Goal: Check status: Check status

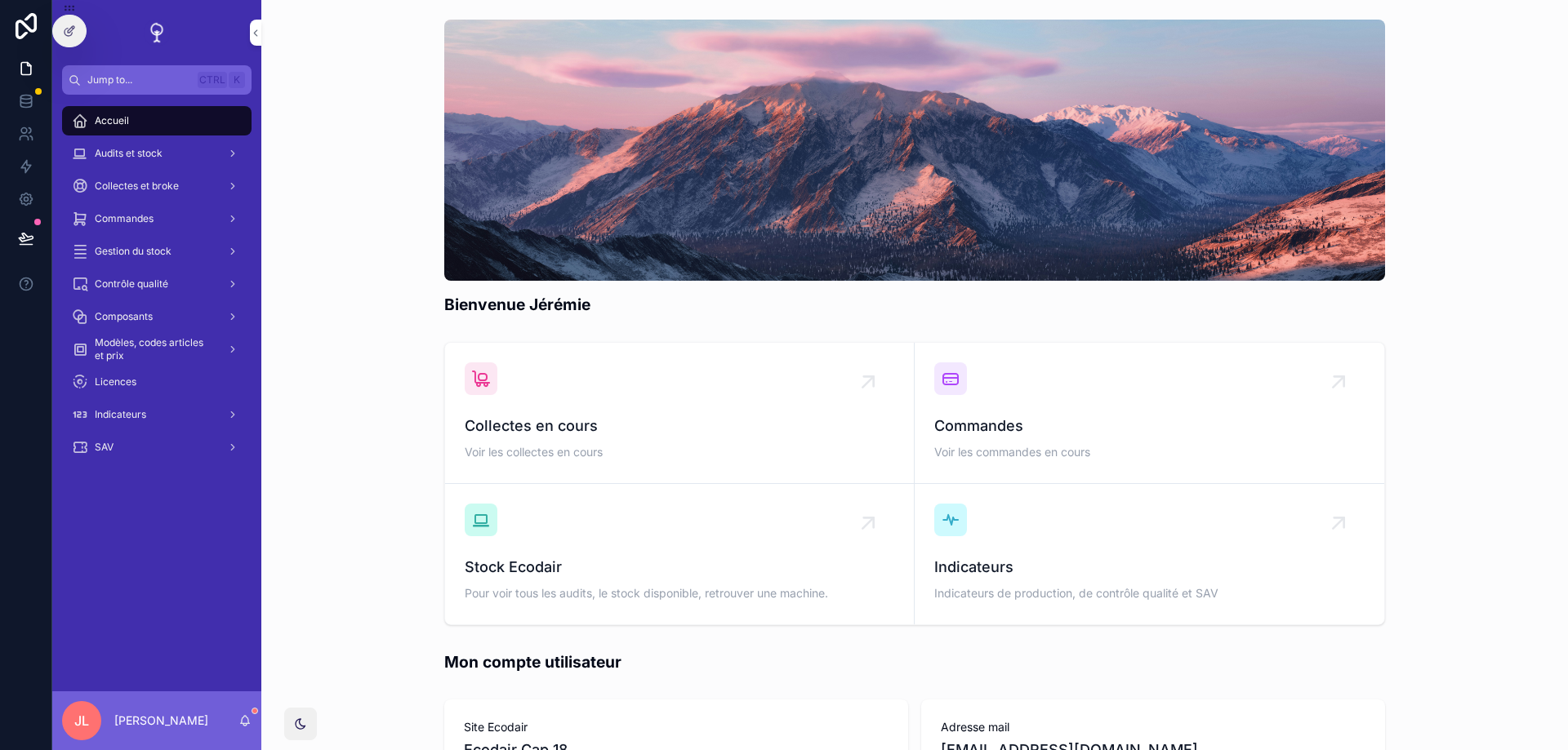
click at [400, 204] on div "Bienvenue Jérémie" at bounding box center [914, 167] width 1280 height 310
click at [134, 217] on span "Commandes" at bounding box center [124, 218] width 58 height 13
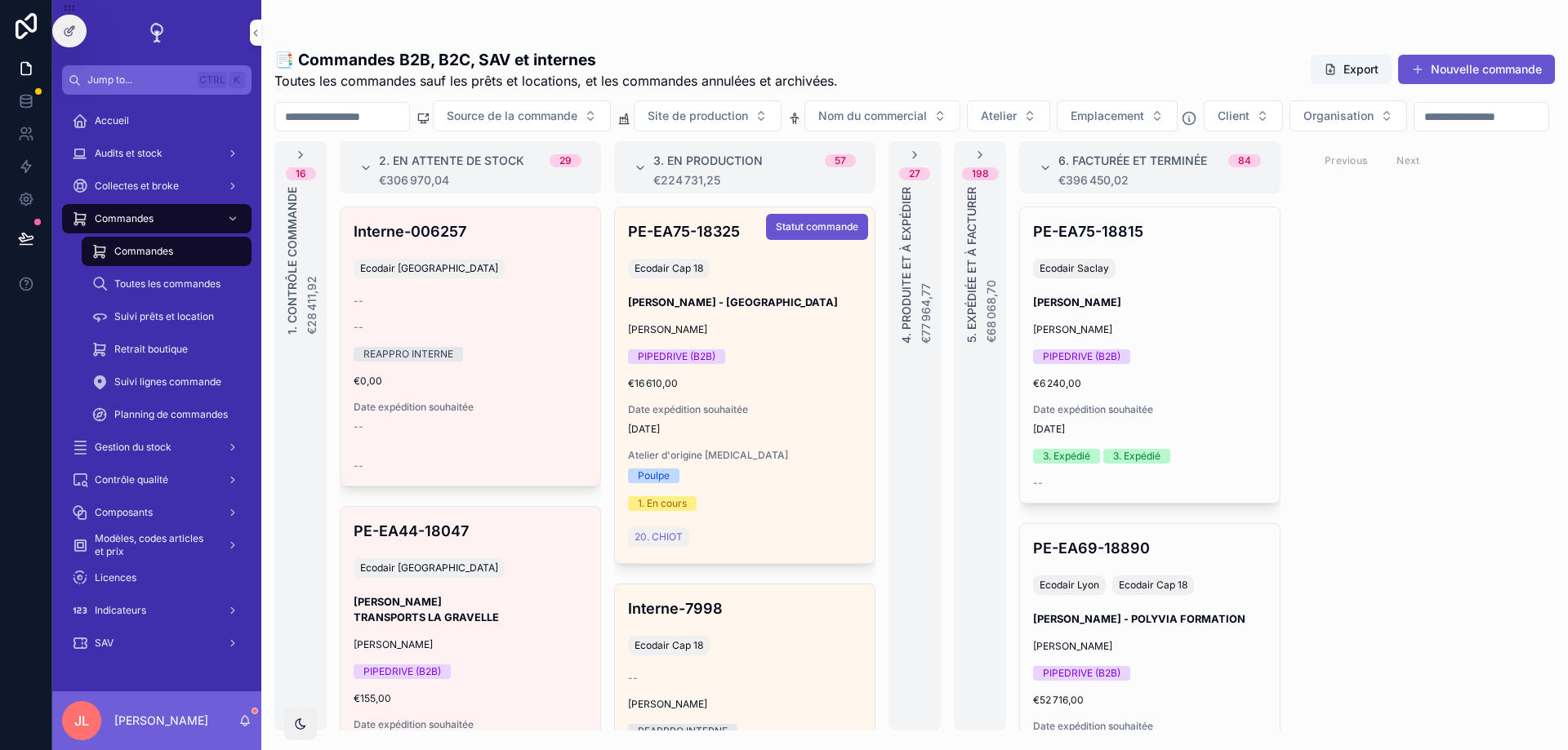
click at [789, 455] on div "PE-EA75-18325 Ecodair Cap 18 CHRISTOPHE PARFAIT - MAIRIE DE CHÂTILLON Pierre-Lo…" at bounding box center [745, 386] width 260 height 356
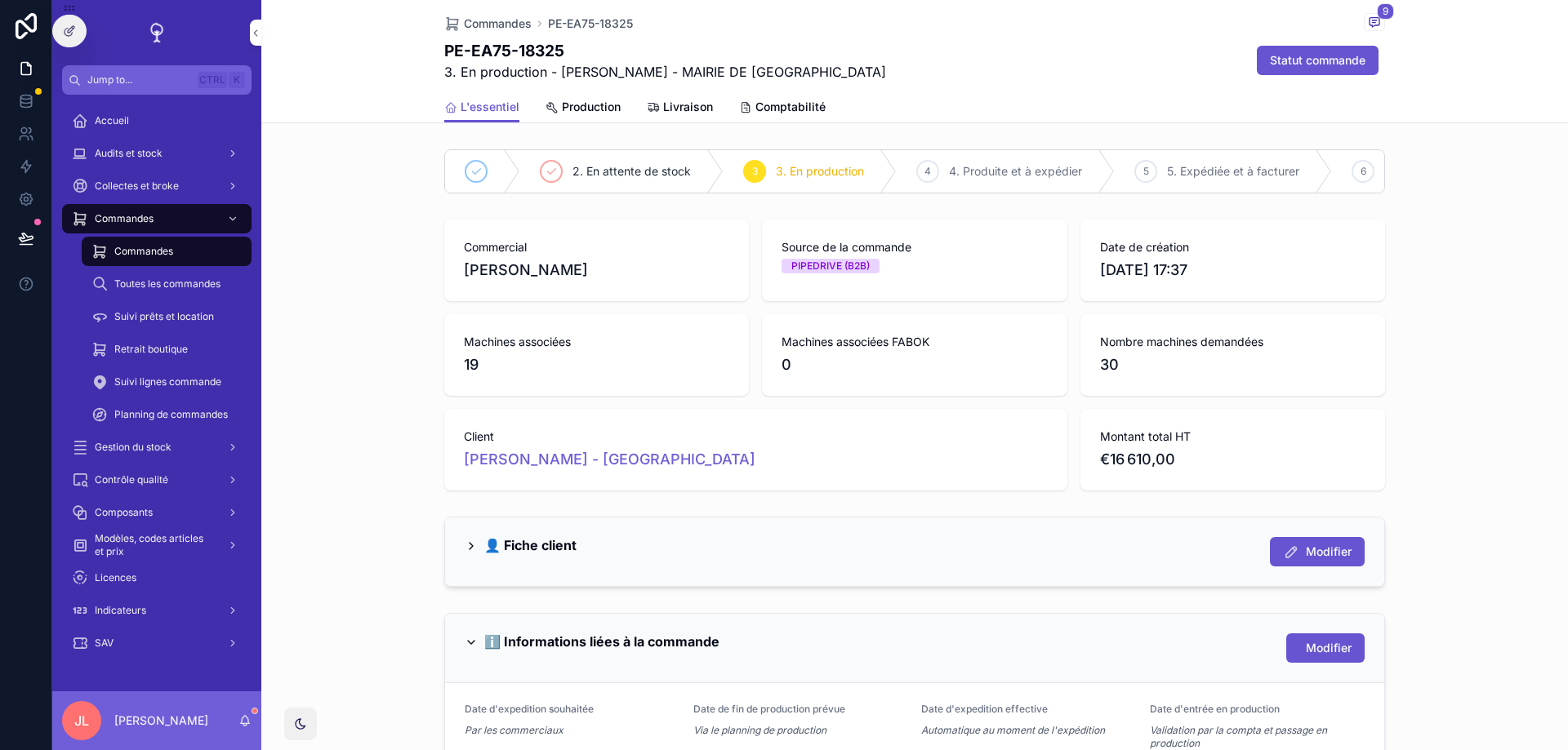
click at [662, 113] on div "Livraison" at bounding box center [680, 107] width 66 height 16
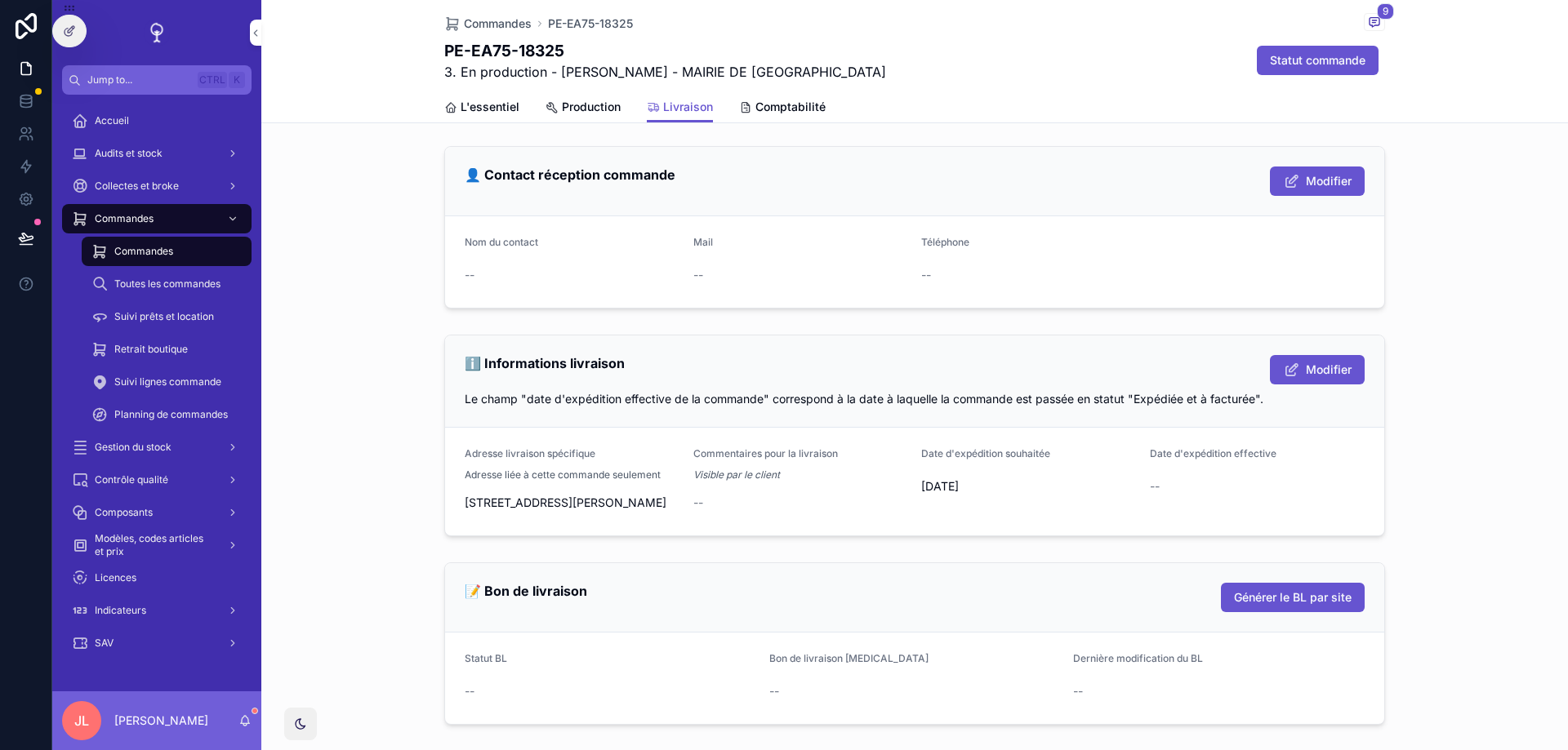
scroll to position [490, 0]
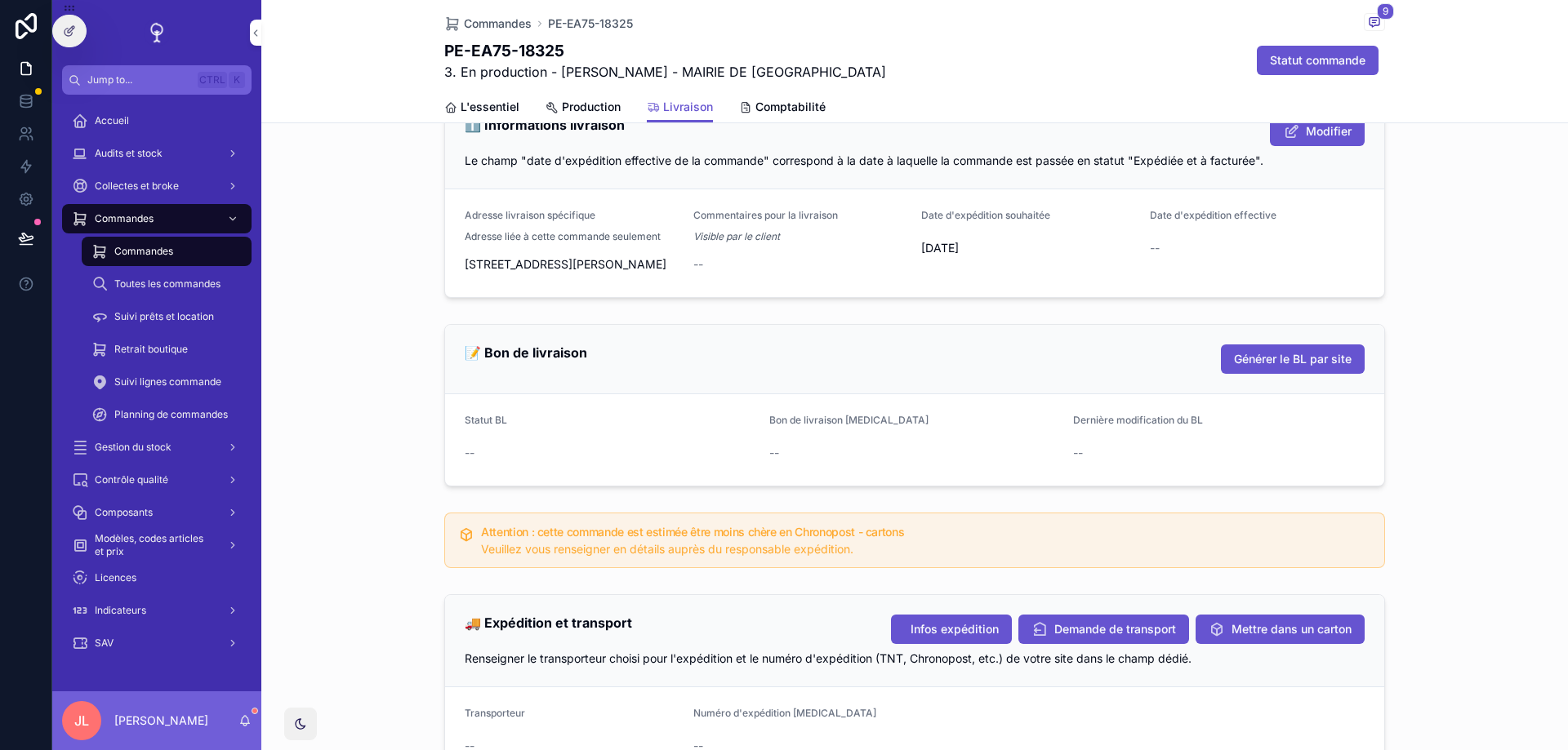
drag, startPoint x: 599, startPoint y: 280, endPoint x: 454, endPoint y: 257, distance: 146.8
click at [464, 257] on span "79 Rue Pierre Semard, 92320 Châtillon, France" at bounding box center [572, 265] width 216 height 16
copy span "79 Rue Pierre Semard, 92320 Châtillon, France"
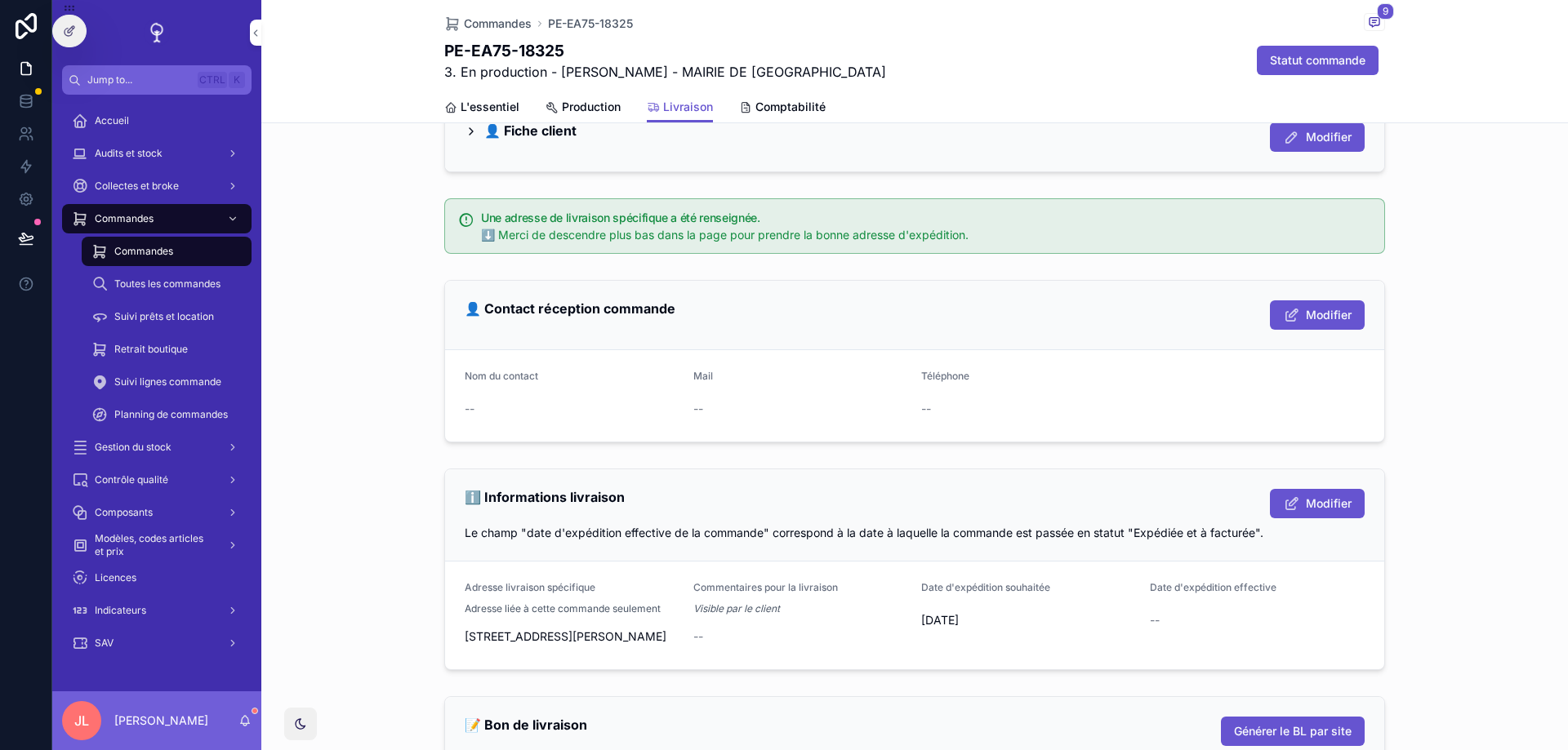
scroll to position [0, 0]
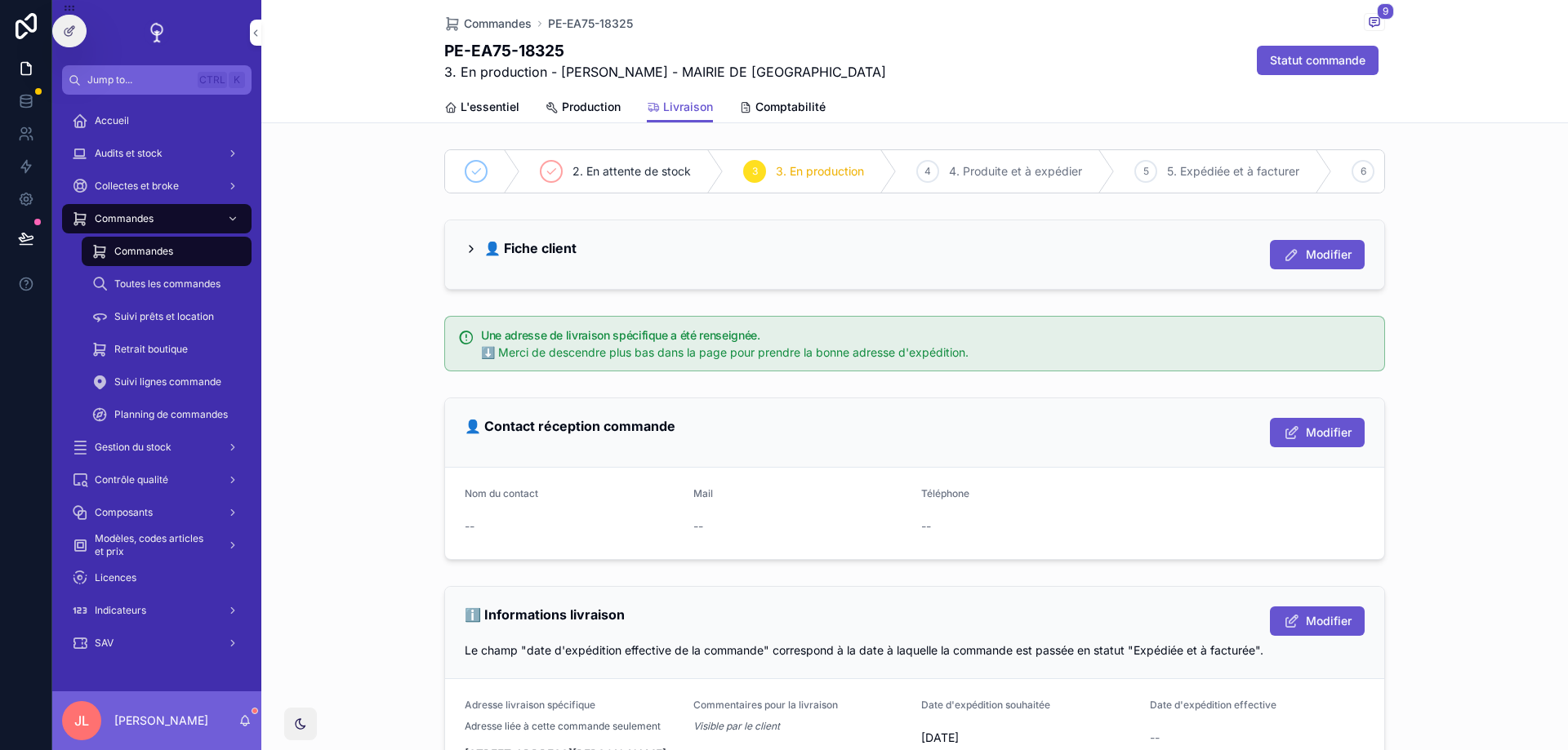
click at [446, 257] on div "👤 Fiche client Modifier" at bounding box center [915, 254] width 939 height 69
click at [462, 247] on div "👤 Fiche client Modifier" at bounding box center [915, 254] width 939 height 69
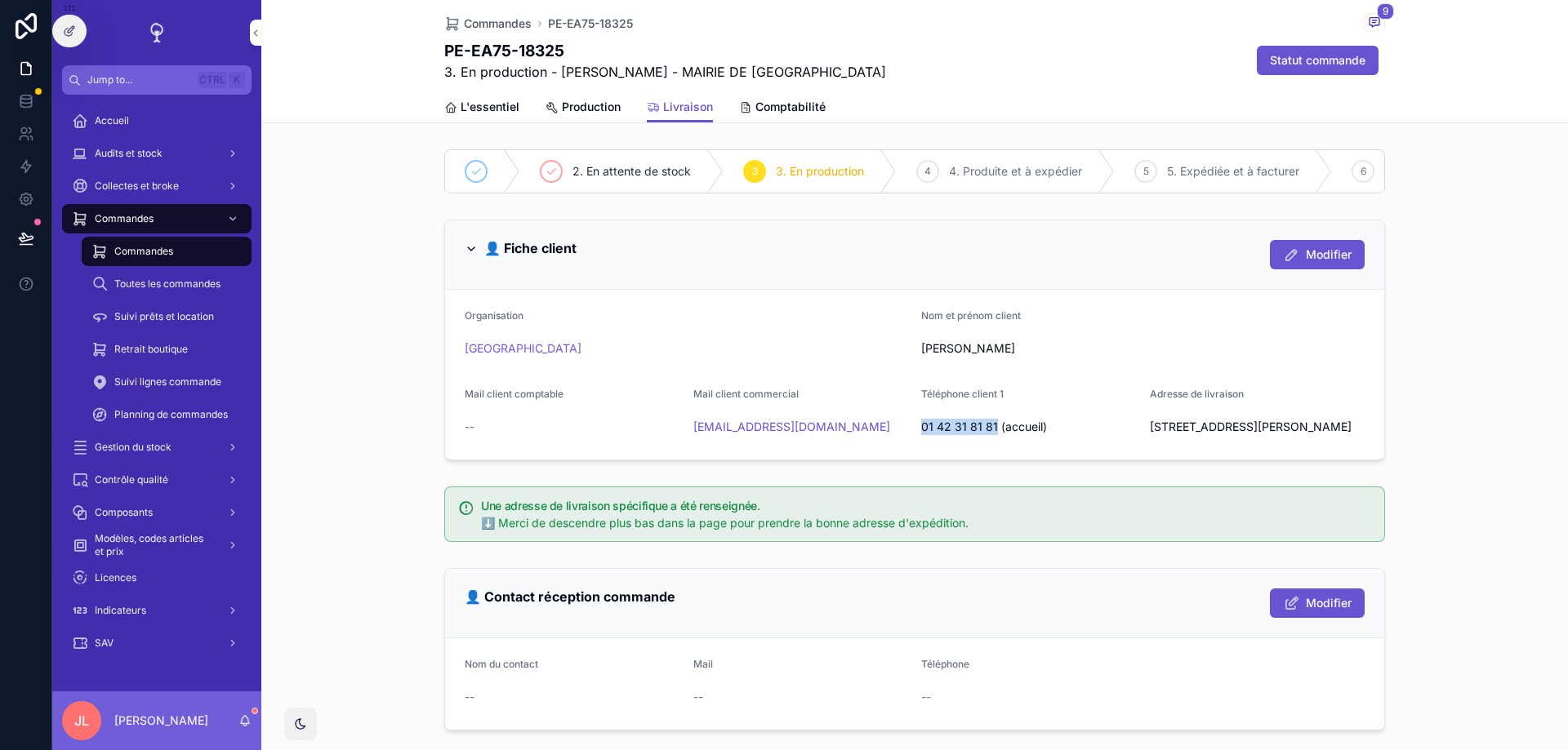
drag, startPoint x: 994, startPoint y: 430, endPoint x: 925, endPoint y: 430, distance: 69.0
click at [925, 430] on span "01 42 31 81 81 (accueil)" at bounding box center [1029, 427] width 216 height 16
copy span "01 42 31 81 81"
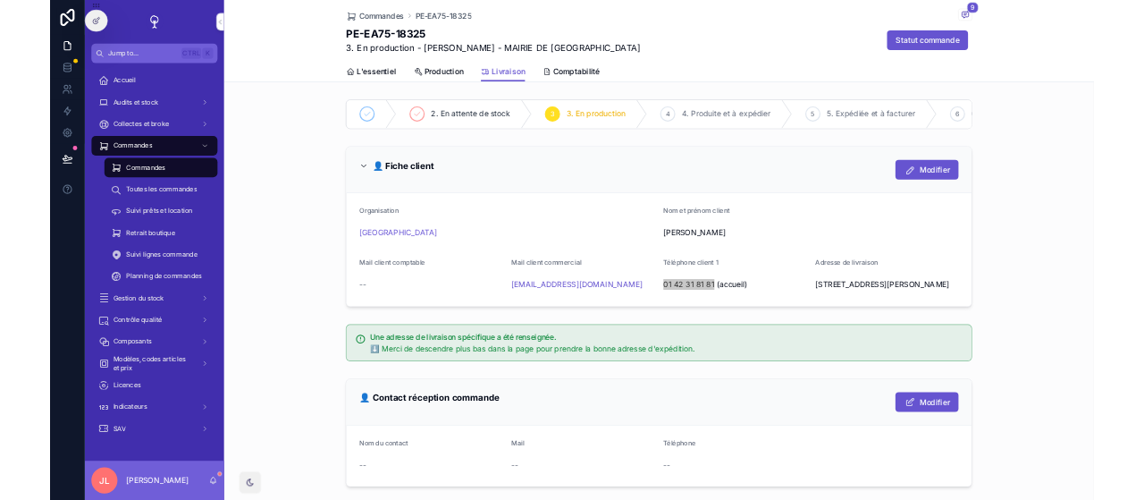
scroll to position [107, 0]
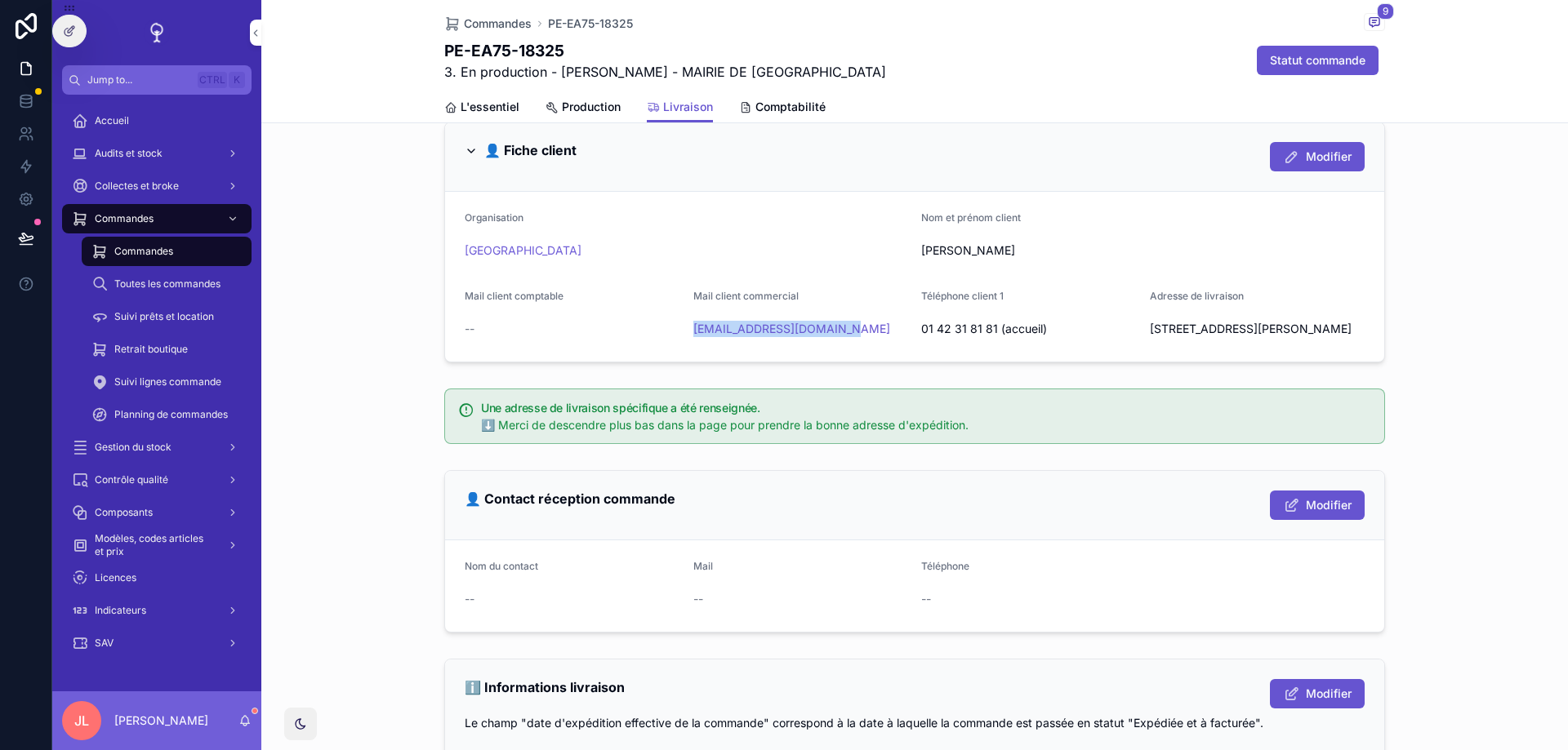
drag, startPoint x: 831, startPoint y: 326, endPoint x: 649, endPoint y: 345, distance: 183.0
click at [693, 333] on form "Organisation MAIRIE DE CHÂTILLON Nom et prénom client CHRISTOPHE PARFAIT Mail c…" at bounding box center [915, 277] width 939 height 170
copy form "MAIRIE DE CHÂTILLON Nom et prénom client CHRISTOPHE PARFAIT Mail client comptab…"
click at [936, 336] on span "01 42 31 81 81 (accueil)" at bounding box center [1029, 329] width 216 height 16
drag, startPoint x: 848, startPoint y: 330, endPoint x: 694, endPoint y: 331, distance: 154.0
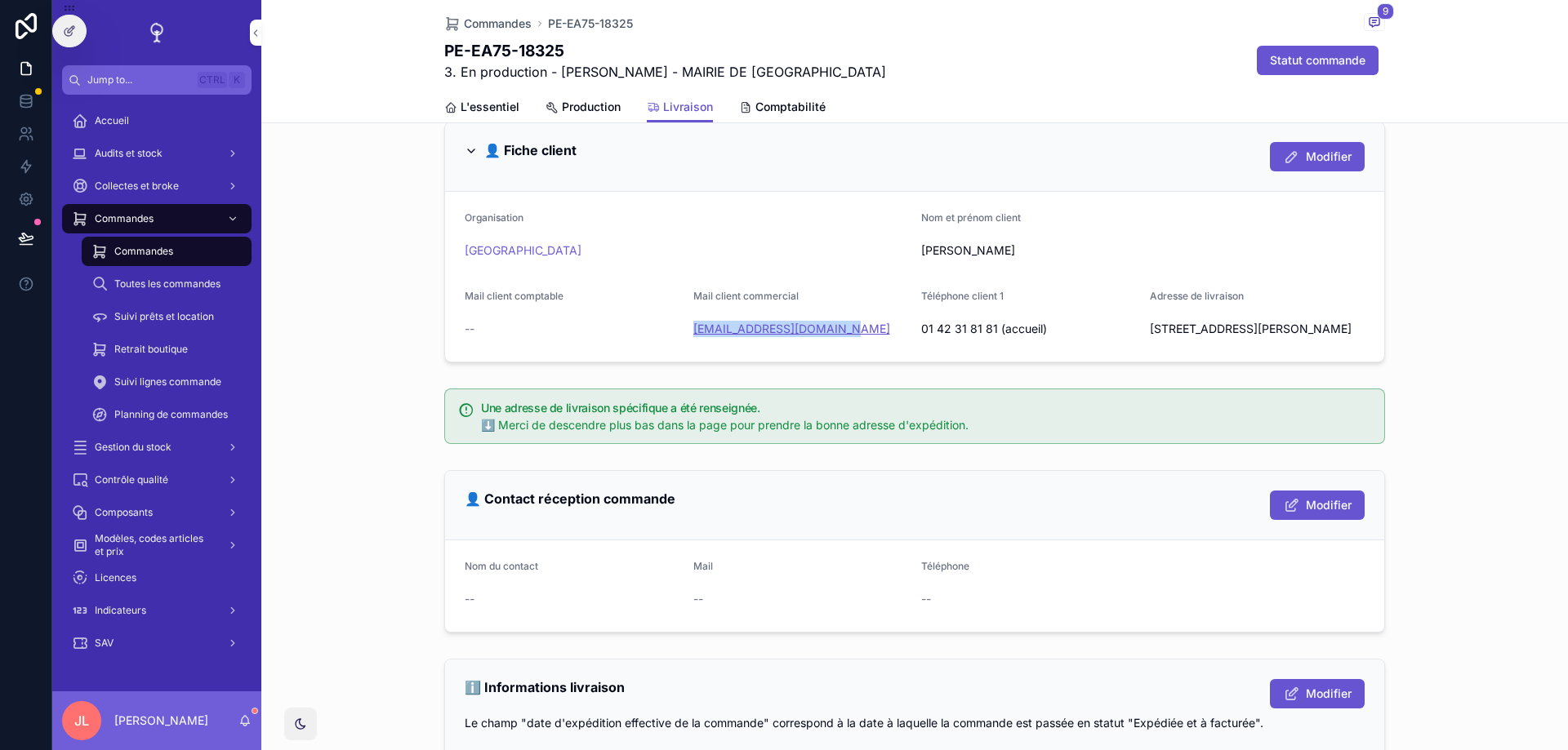
click at [694, 331] on div "c.parfait@chatillon92.fr" at bounding box center [801, 329] width 216 height 16
copy link "c.parfait@chatillon92.fr"
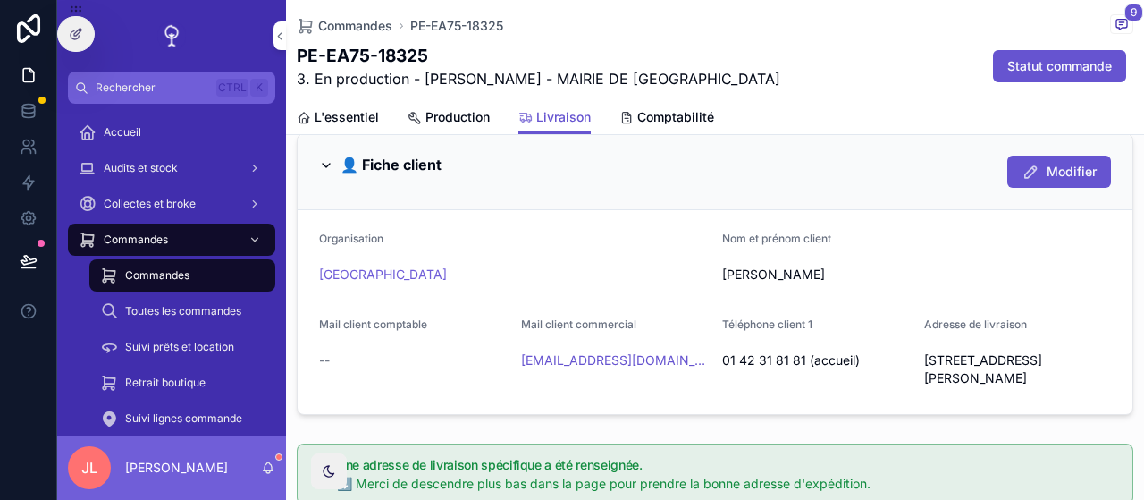
scroll to position [106, 0]
click at [952, 141] on div "👤 Fiche client Modifier" at bounding box center [715, 173] width 835 height 76
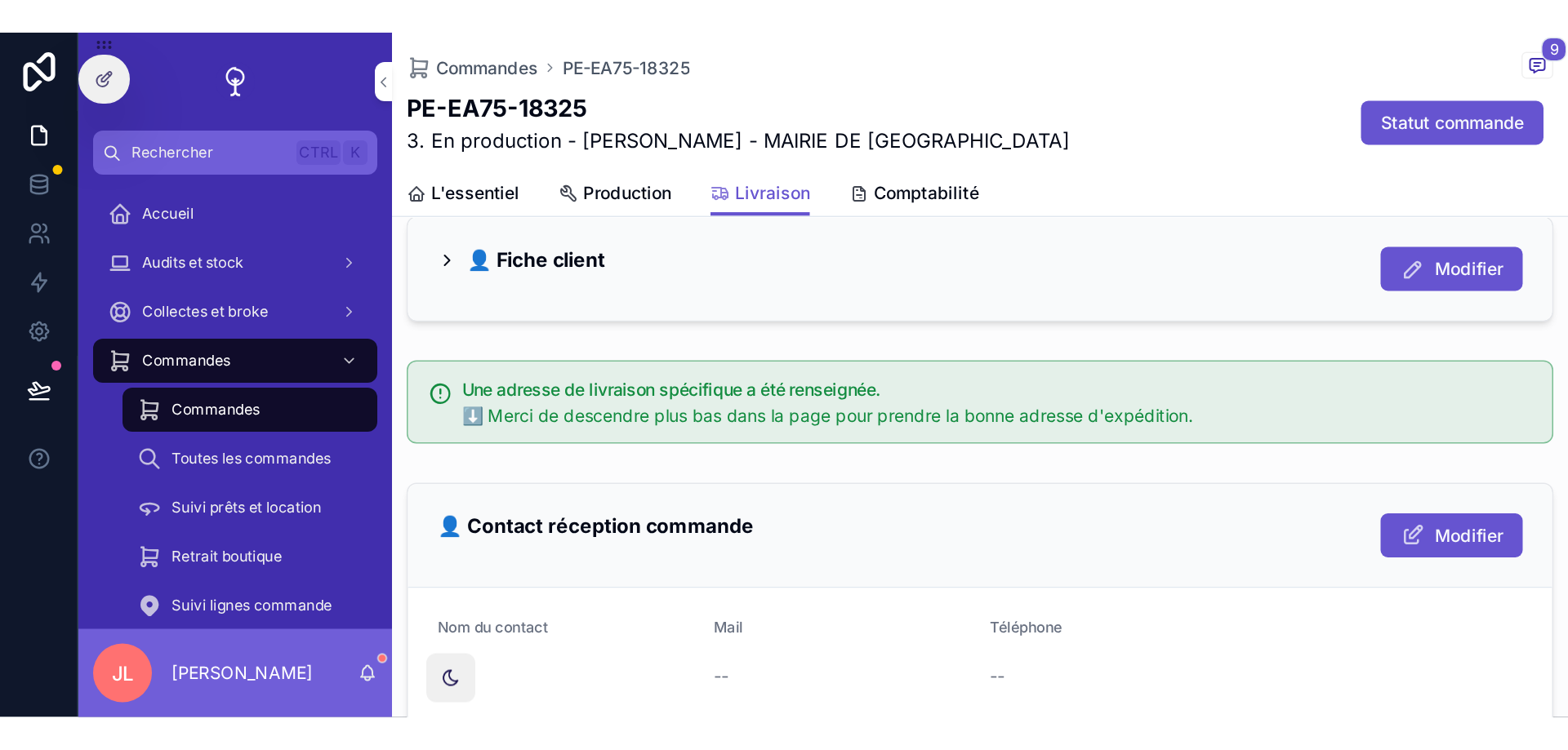
scroll to position [98, 0]
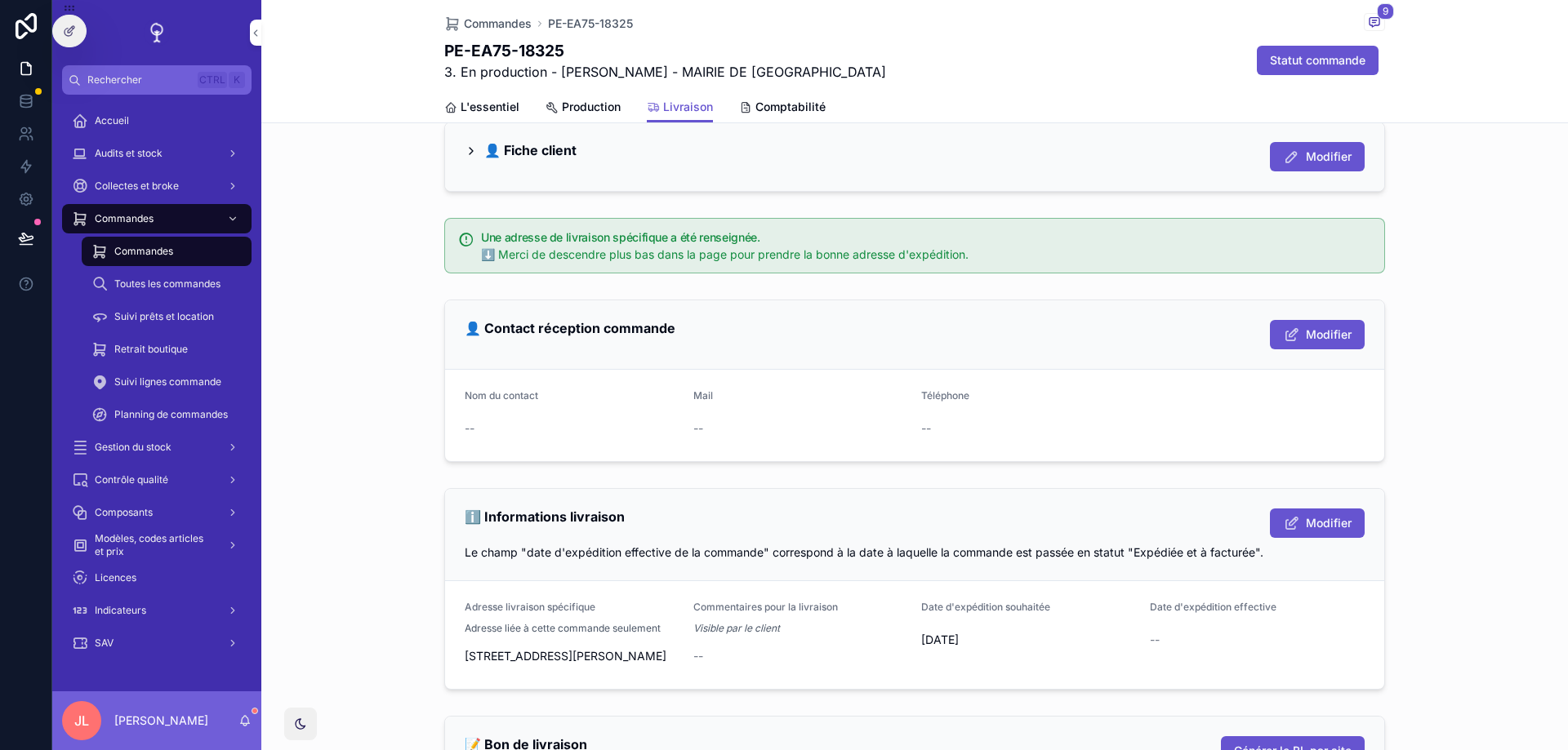
click at [124, 127] on div "Accueil" at bounding box center [157, 121] width 170 height 26
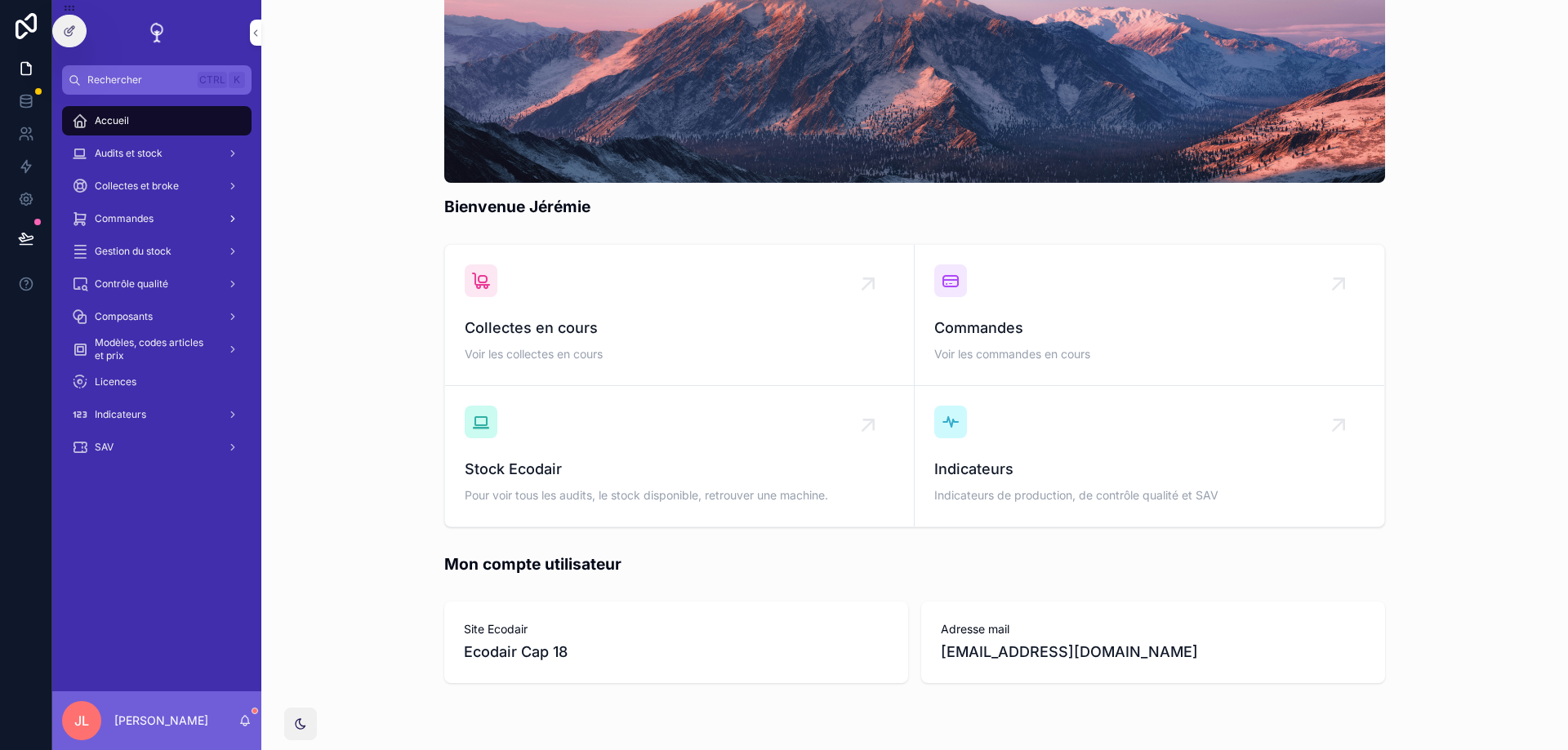
click at [111, 226] on div "Commandes" at bounding box center [157, 218] width 170 height 26
click at [158, 231] on div "Commandes" at bounding box center [157, 218] width 170 height 26
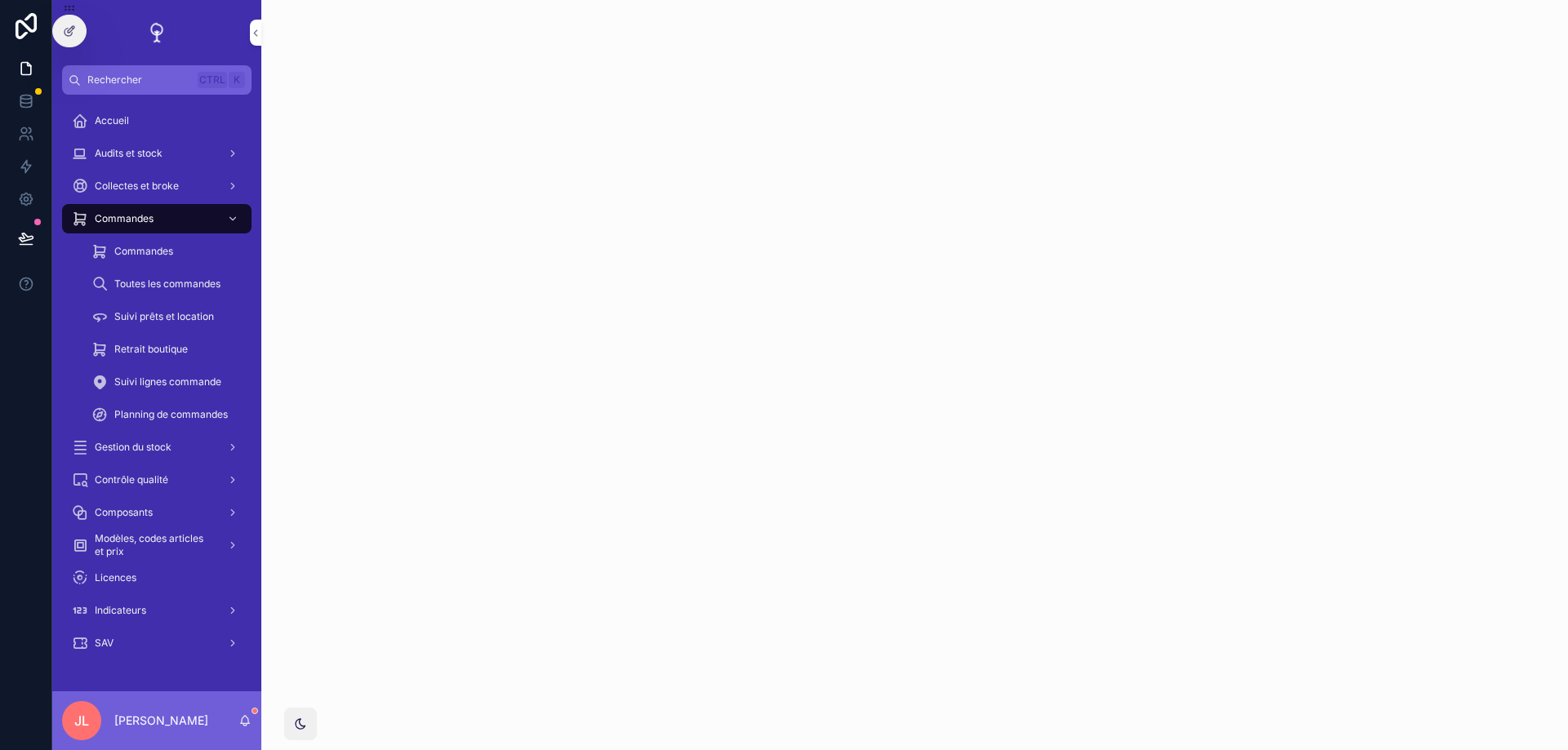
click at [150, 248] on span "Commandes" at bounding box center [143, 251] width 58 height 13
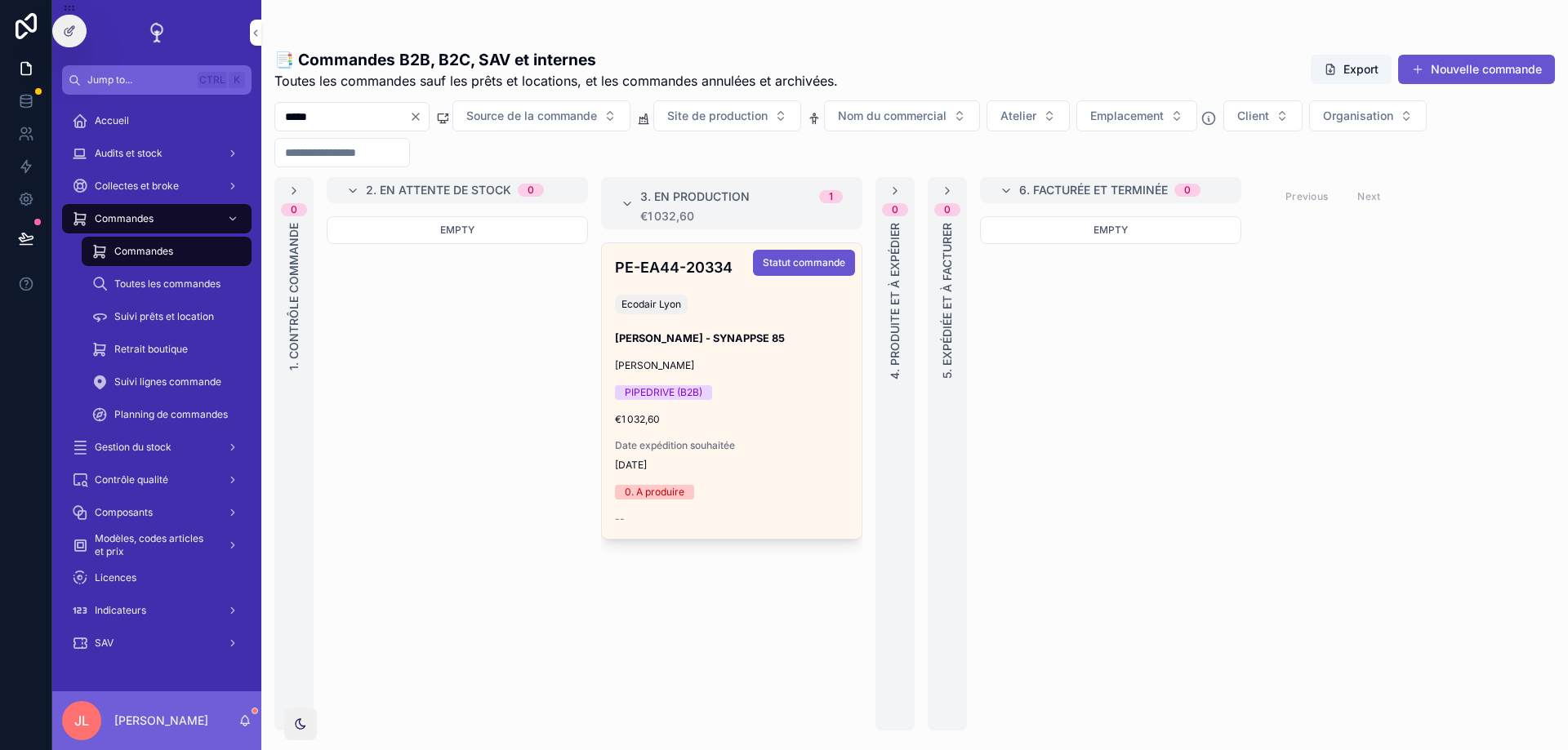
type input "*****"
click at [784, 349] on div "PE-EA44-20334 Ecodair Lyon [PERSON_NAME] - SYNAPPSE 85 [PERSON_NAME] PIPEDRIVE …" at bounding box center [732, 390] width 260 height 295
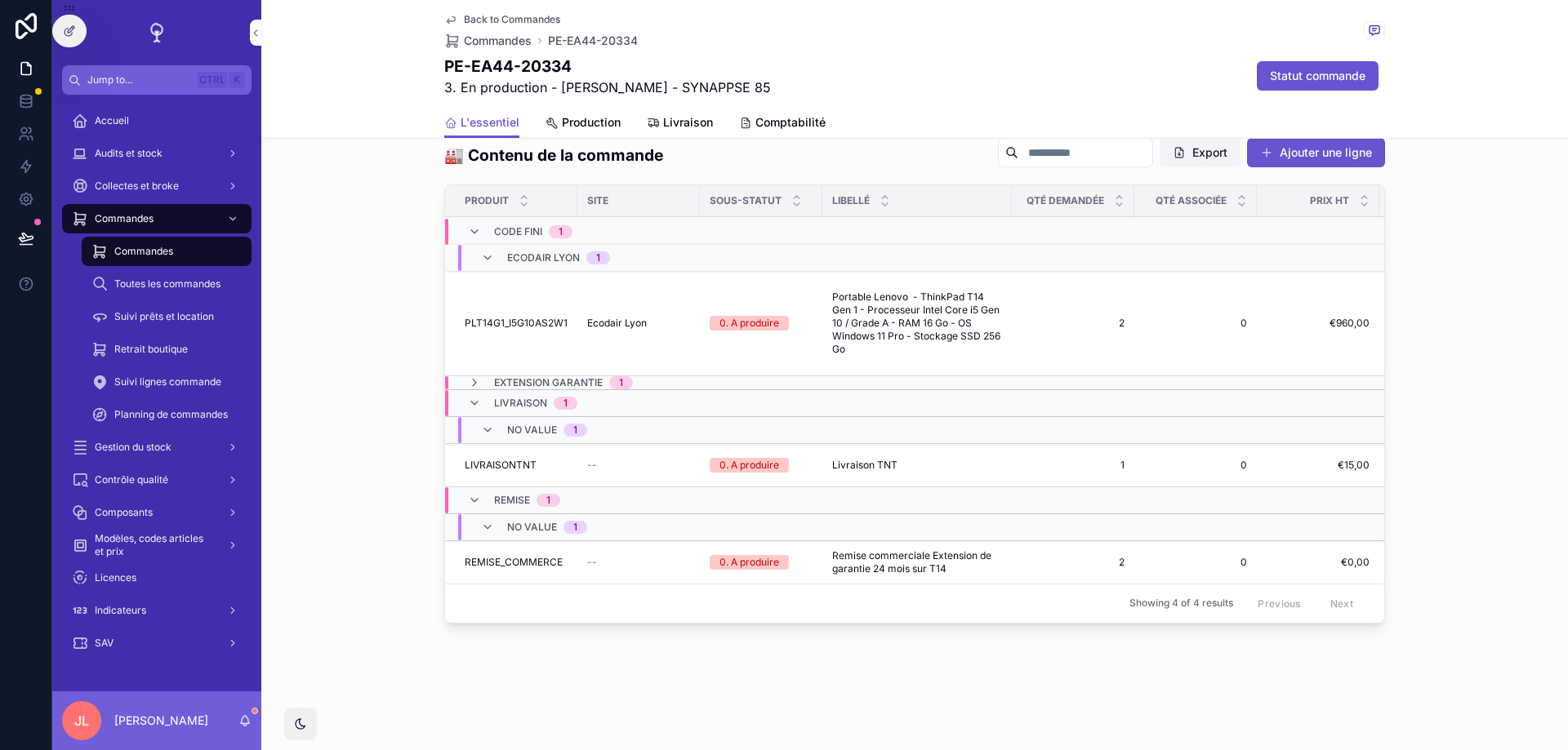
scroll to position [1078, 0]
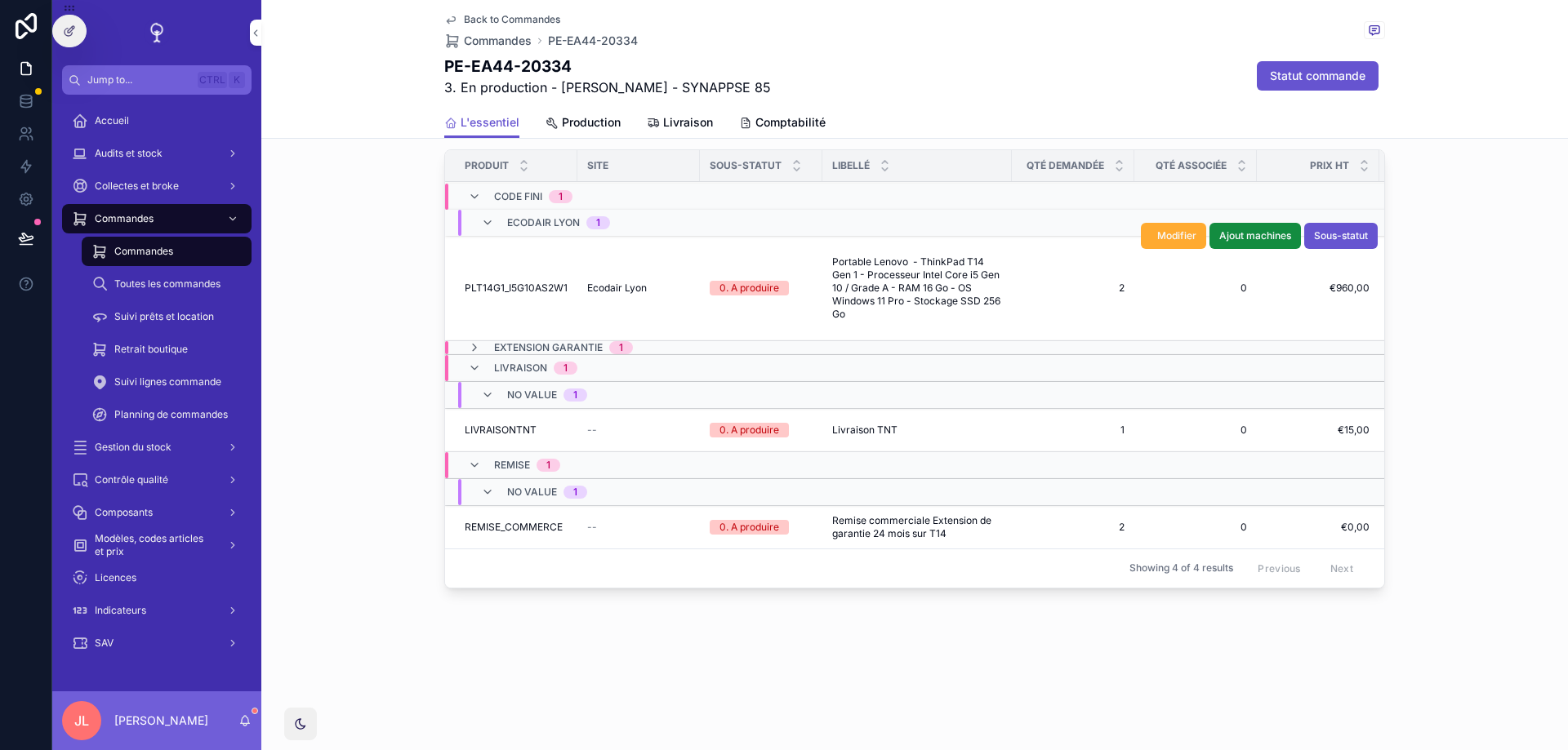
click at [534, 285] on span "PLT14G1_I5G10AS2W1" at bounding box center [515, 288] width 103 height 13
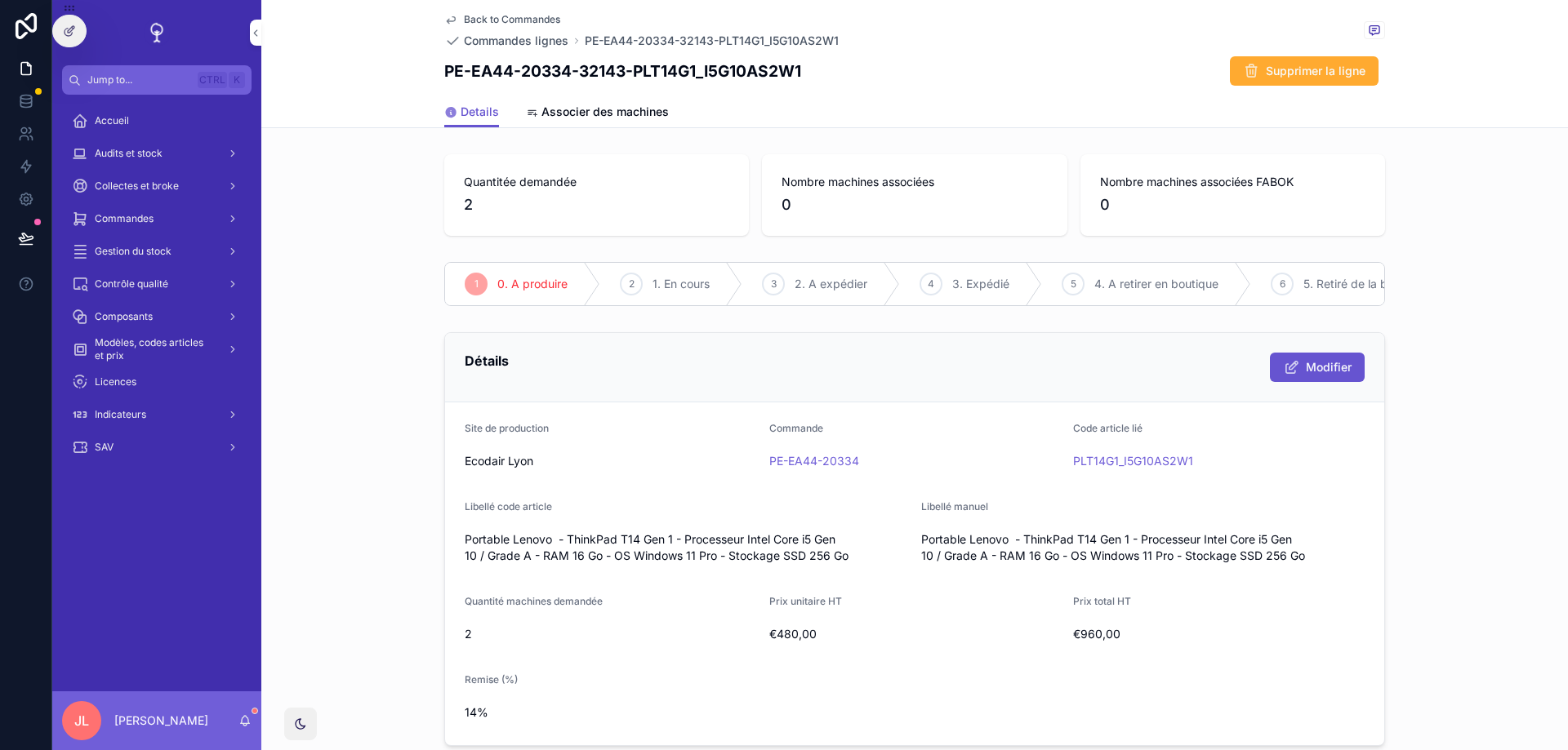
click at [1487, 372] on div "Détails Modifier Site de production Ecodair Lyon Commande PE-EA44-20334 Code ar…" at bounding box center [915, 539] width 1307 height 427
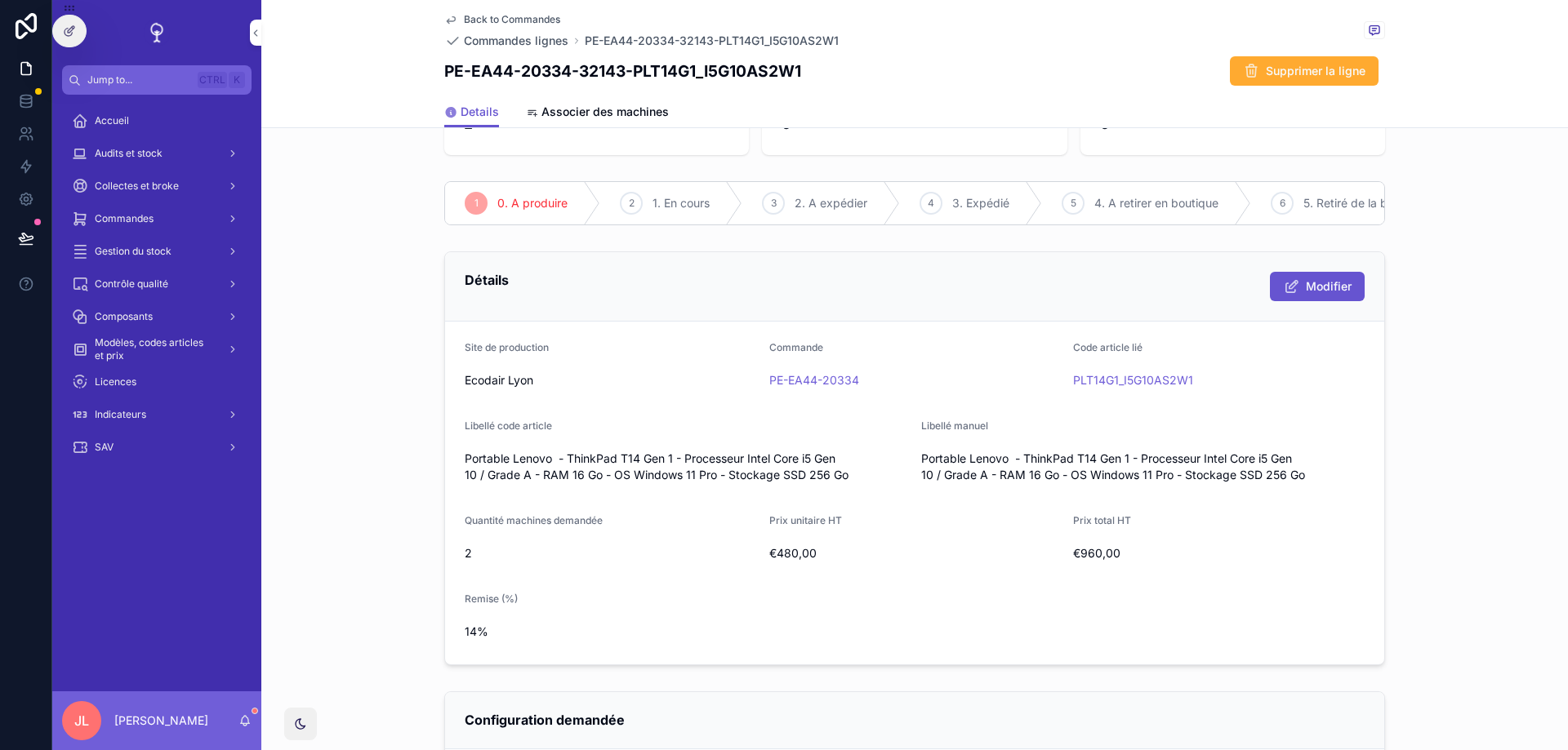
scroll to position [98, 0]
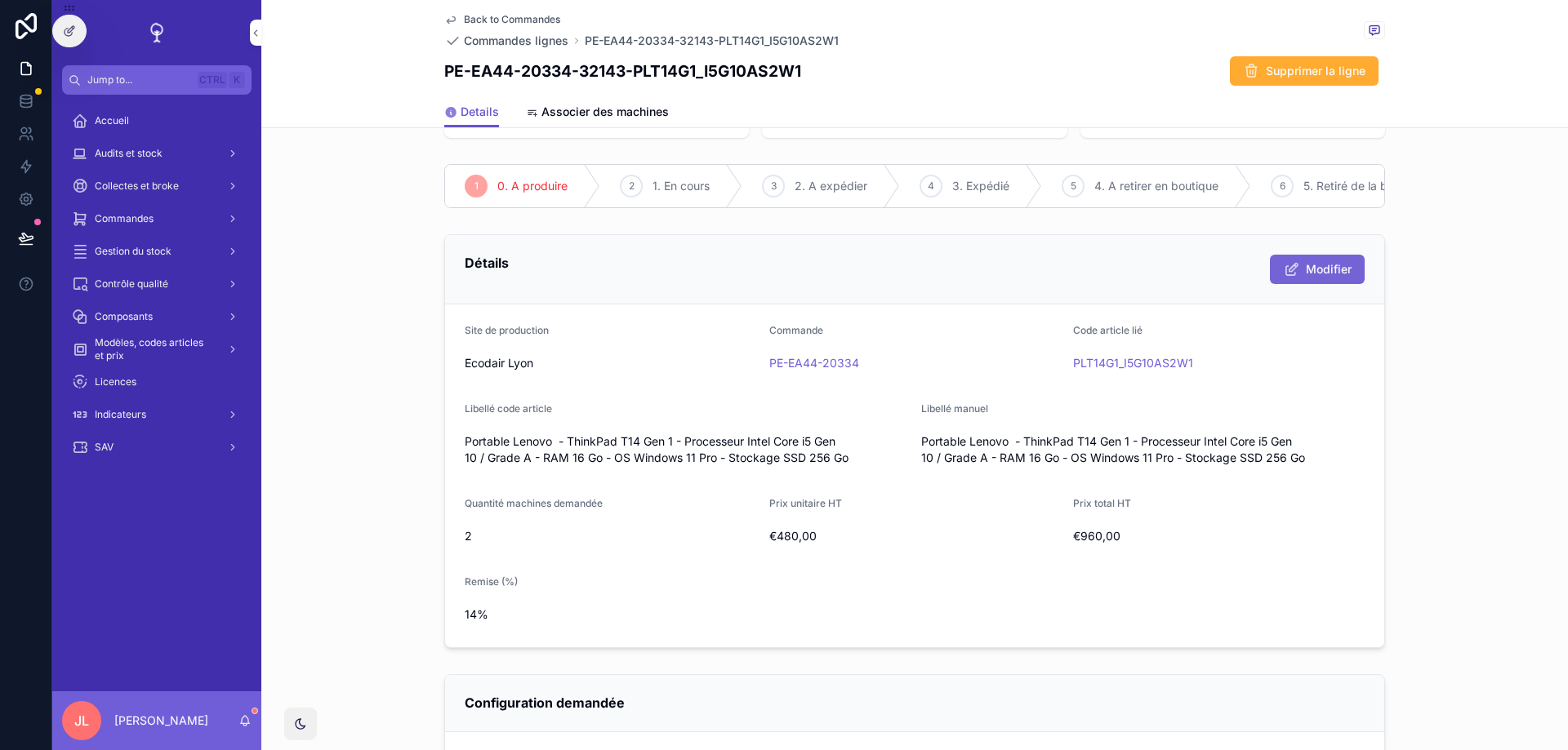
click at [1303, 272] on button "Modifier" at bounding box center [1318, 269] width 95 height 29
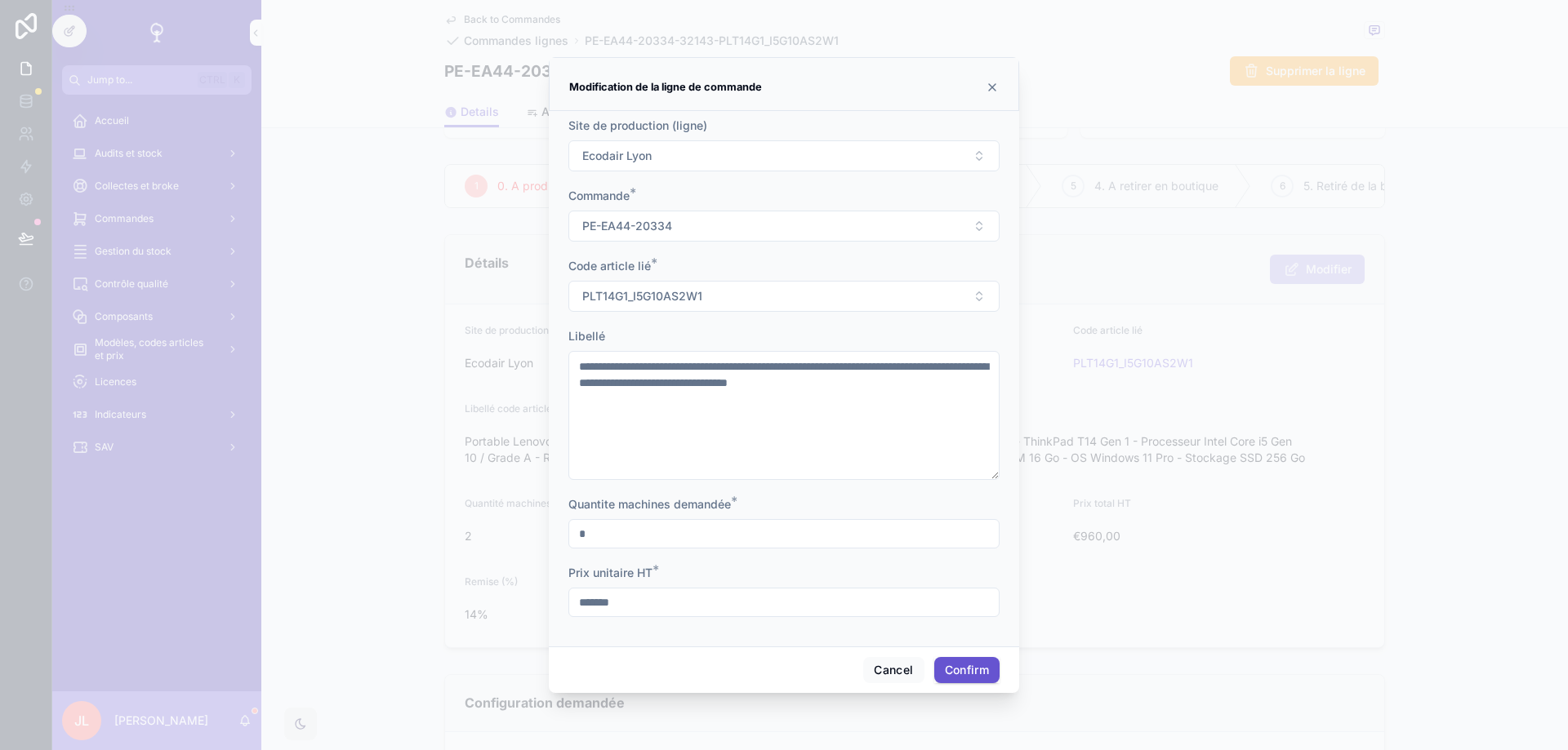
click at [630, 540] on input "*" at bounding box center [784, 533] width 429 height 23
click at [967, 679] on button "Confirm" at bounding box center [966, 670] width 65 height 26
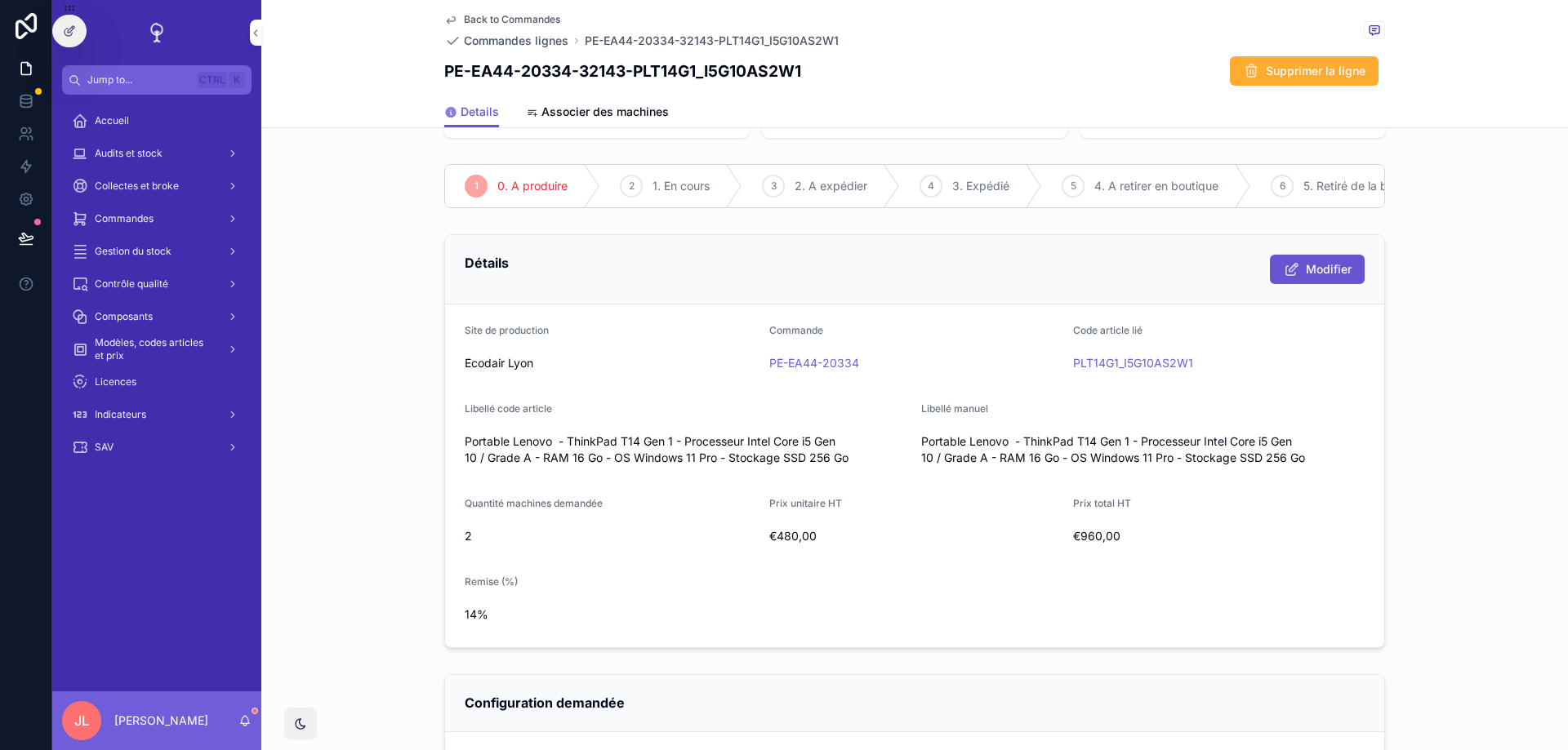
click at [489, 20] on span "Back to Commandes" at bounding box center [512, 19] width 96 height 13
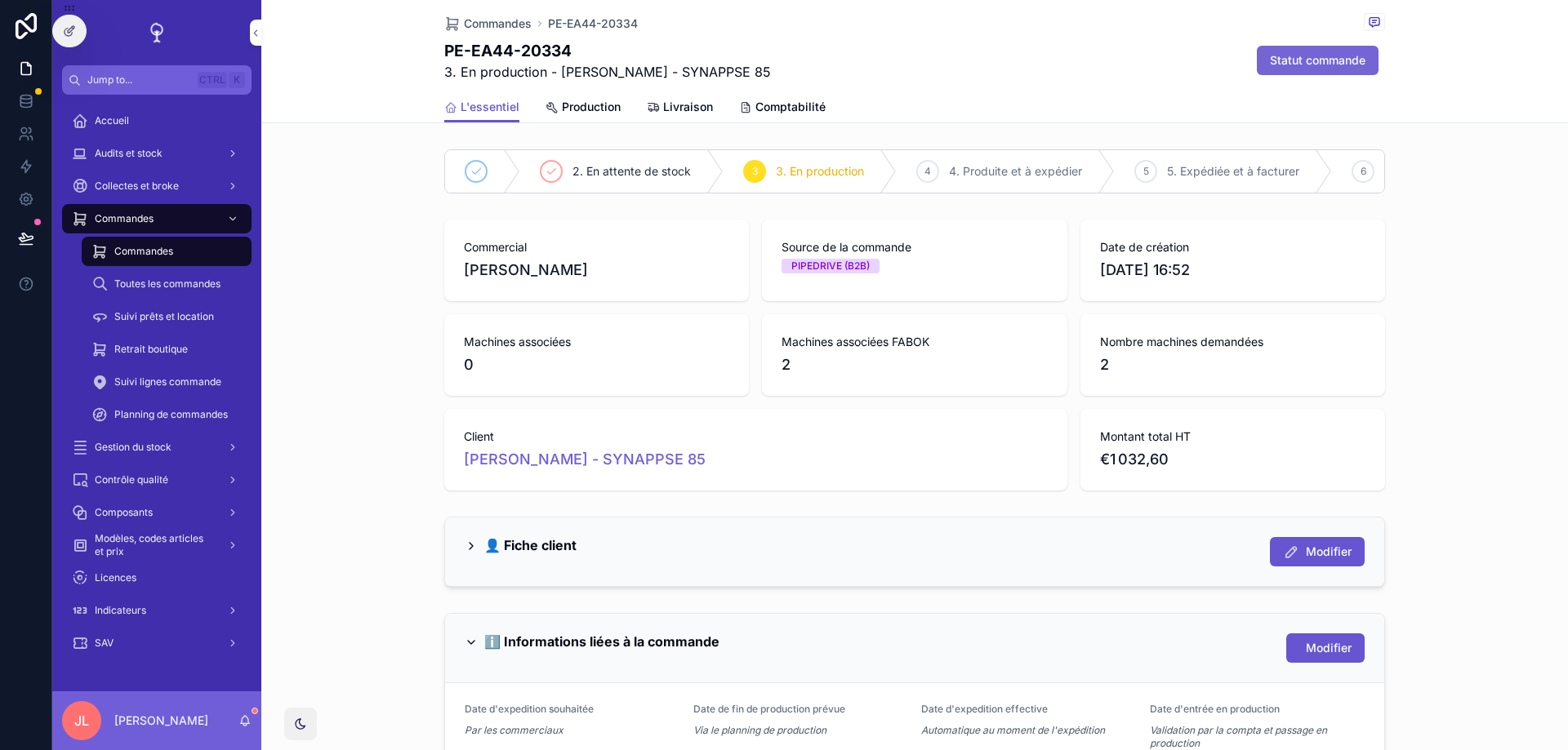
click at [1292, 55] on span "Statut commande" at bounding box center [1318, 60] width 96 height 16
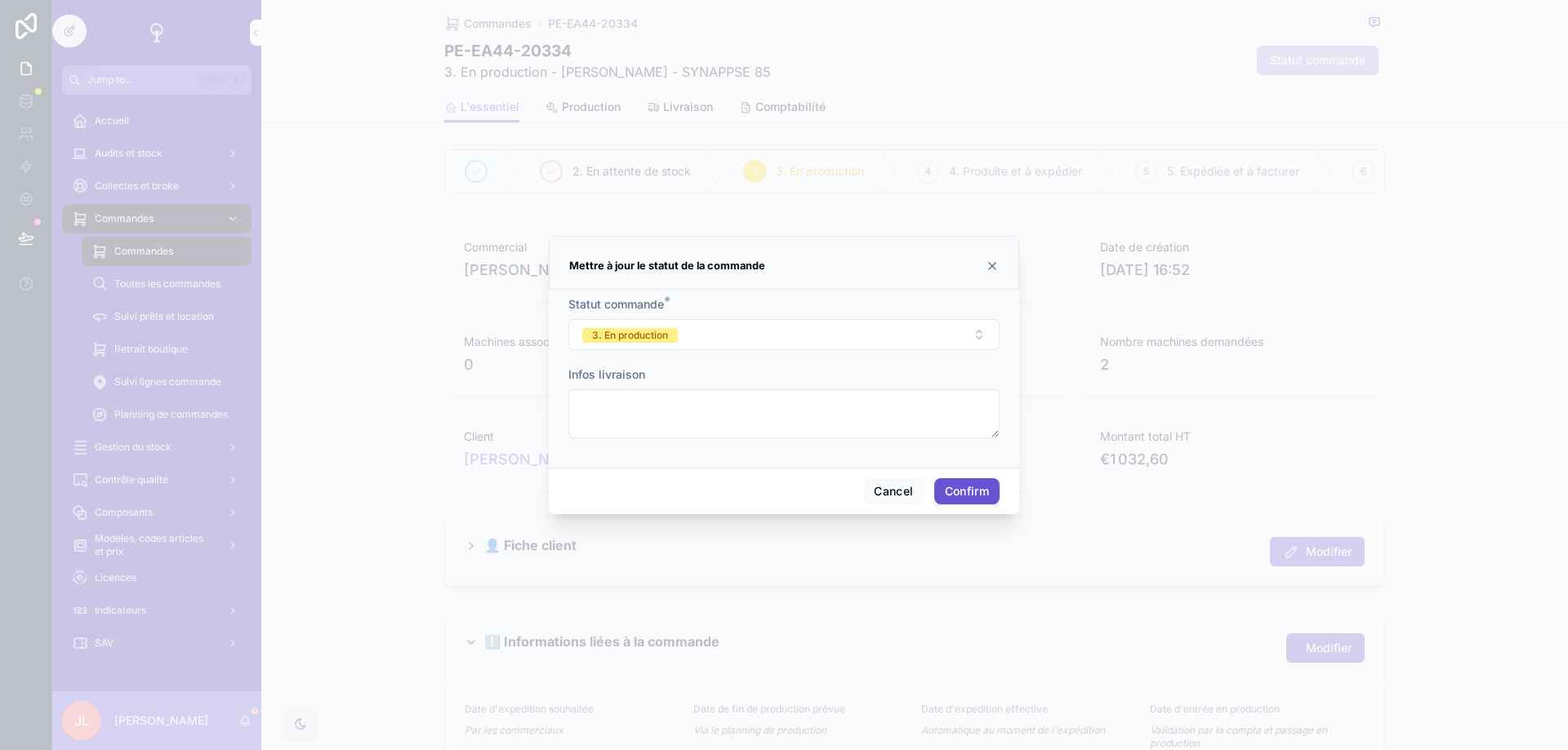
click at [950, 503] on button "Confirm" at bounding box center [966, 491] width 65 height 26
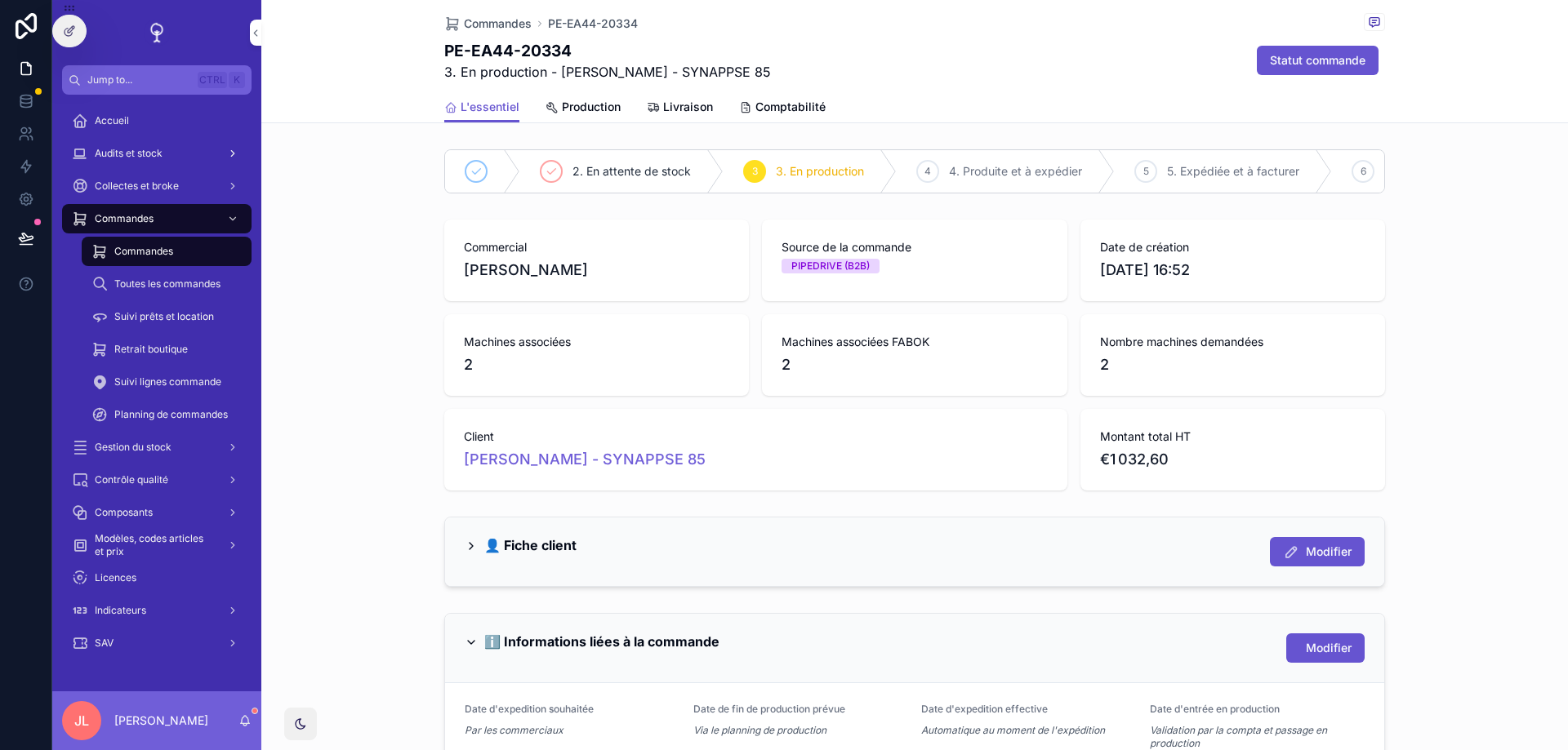
click at [120, 143] on div "Audits et stock" at bounding box center [157, 153] width 170 height 26
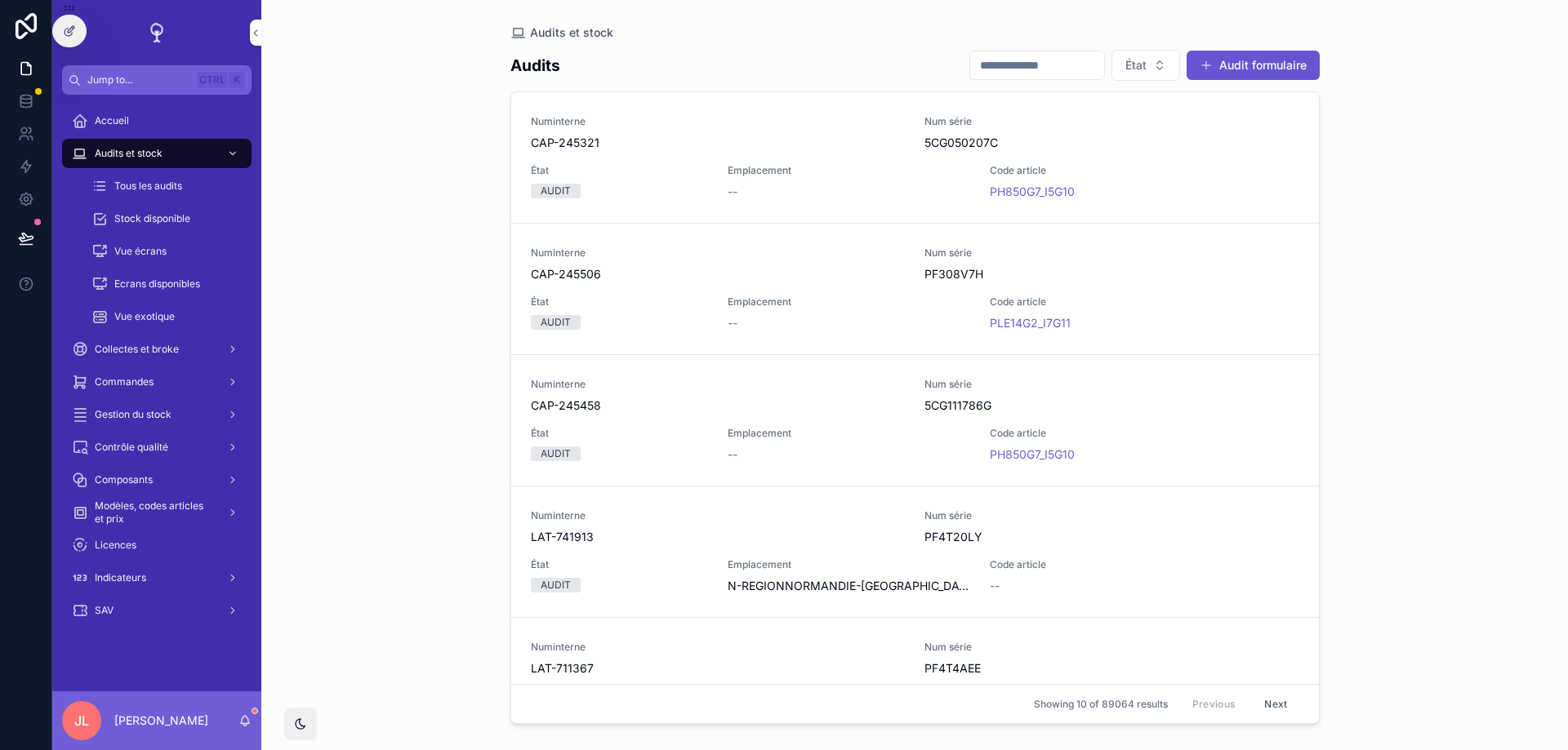
click at [1001, 55] on input "scrollable content" at bounding box center [1037, 65] width 134 height 23
paste input "**********"
type input "**********"
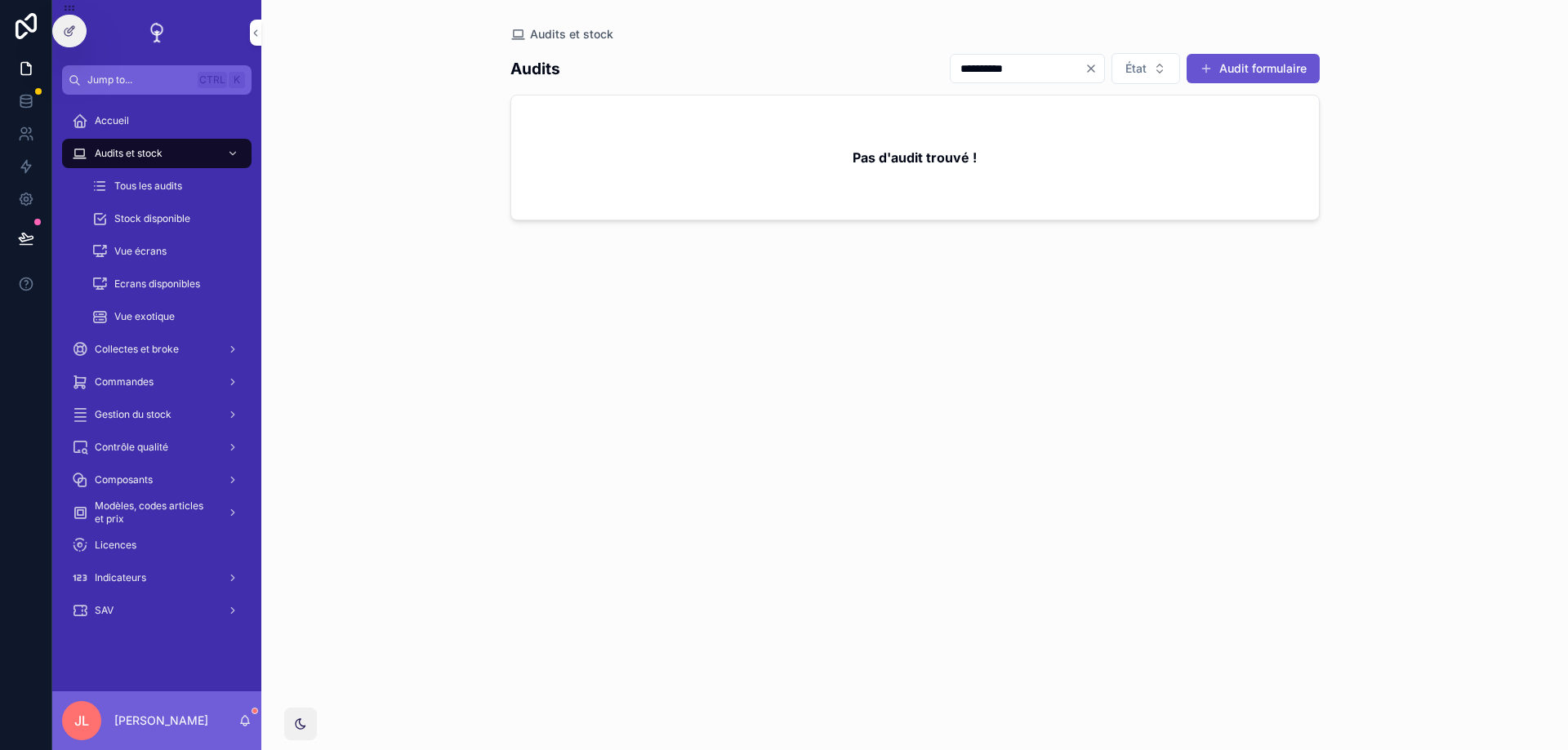
click at [1042, 74] on input "**********" at bounding box center [1017, 69] width 134 height 23
click at [997, 66] on input "**********" at bounding box center [1017, 69] width 134 height 23
click at [30, 96] on icon at bounding box center [26, 98] width 11 height 4
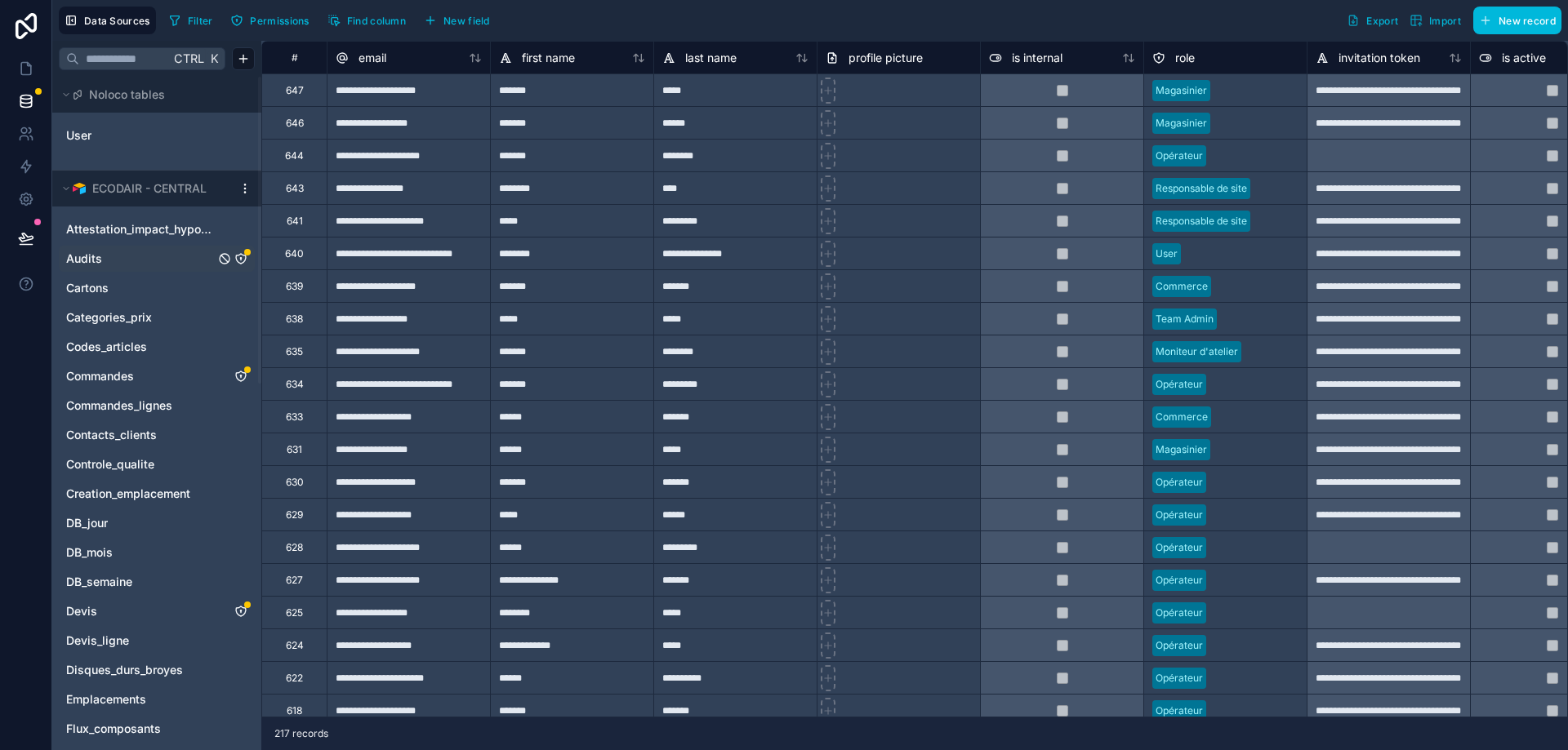
click at [103, 258] on link "Audits" at bounding box center [140, 259] width 149 height 16
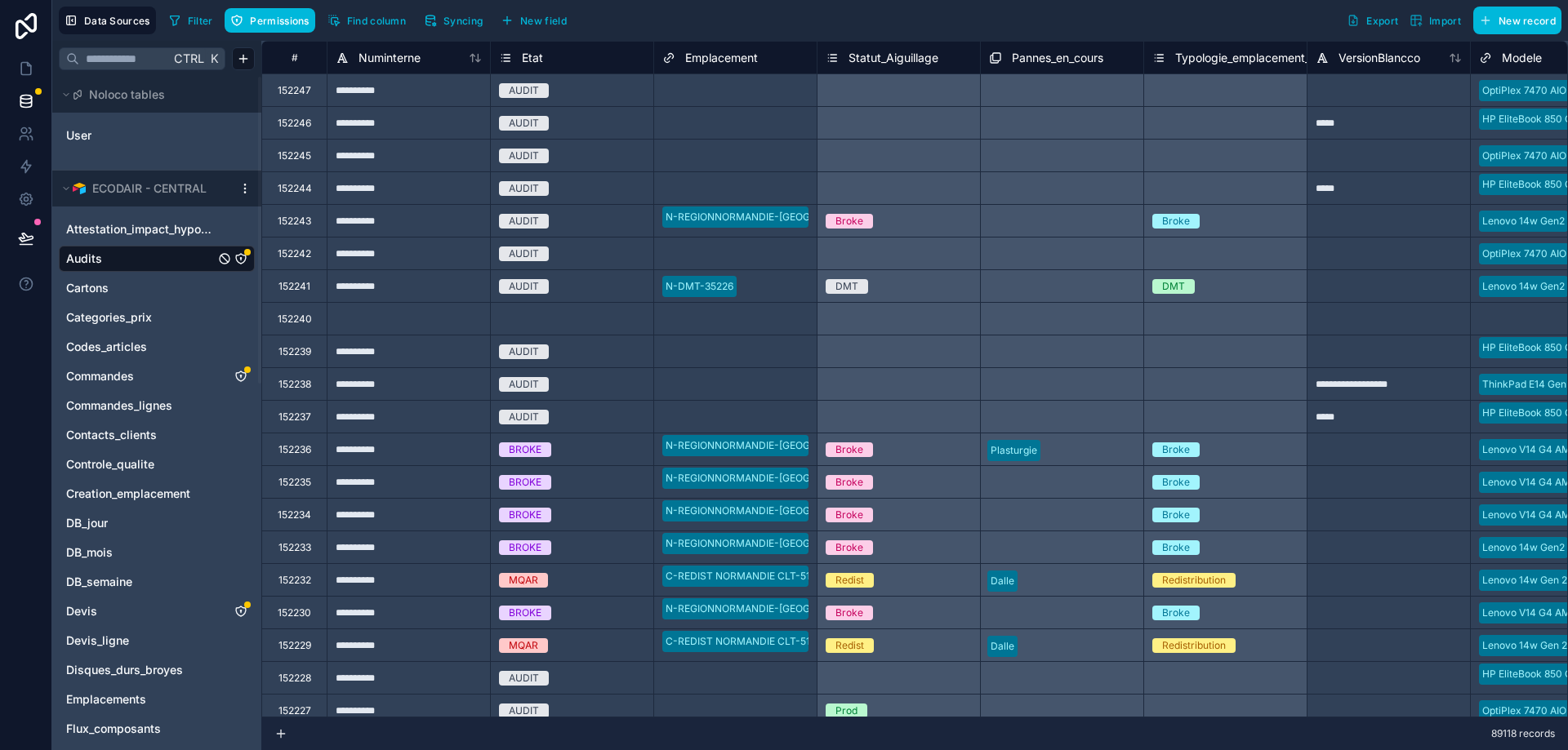
click at [458, 23] on span "Syncing" at bounding box center [462, 20] width 39 height 12
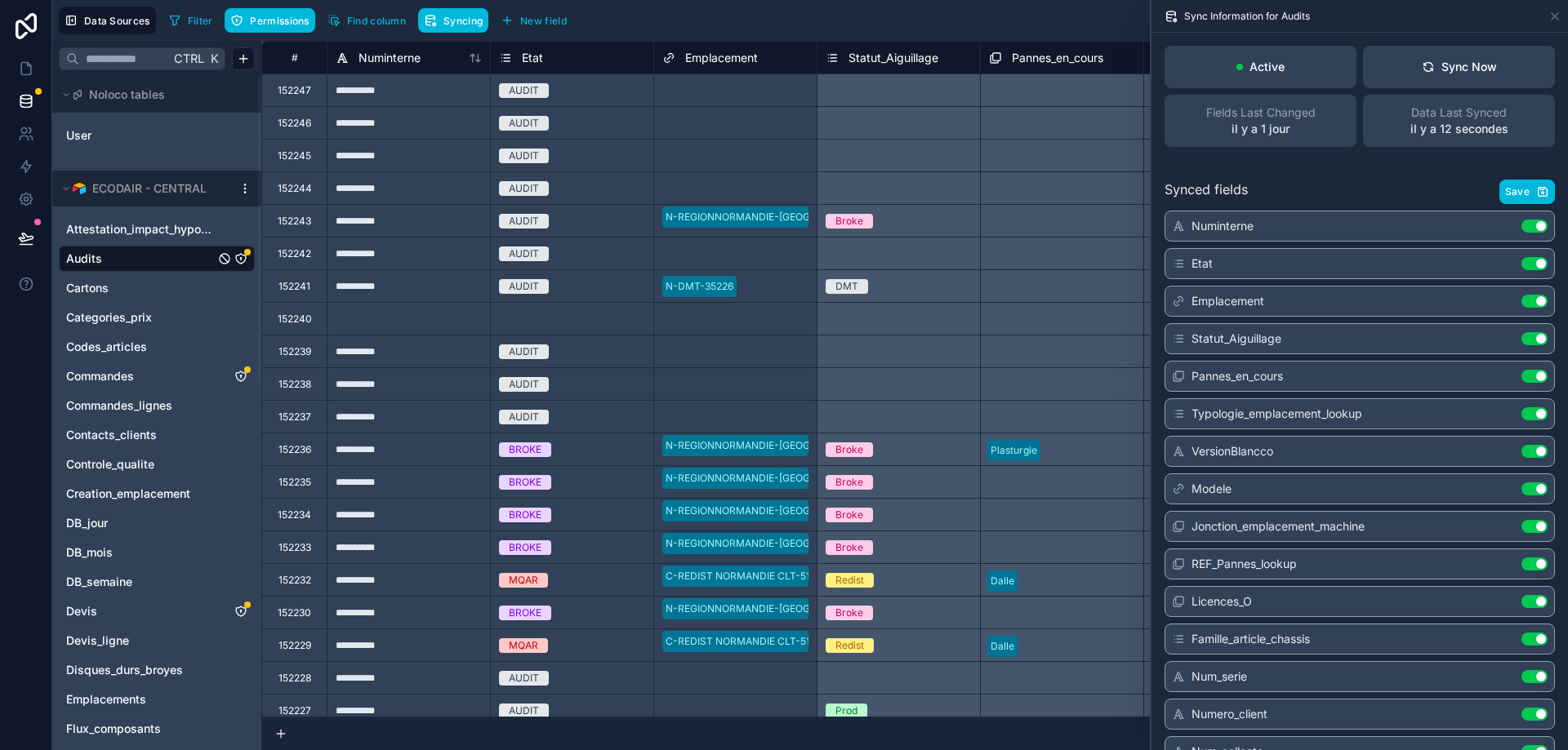
click at [188, 18] on span "Filter" at bounding box center [201, 20] width 26 height 12
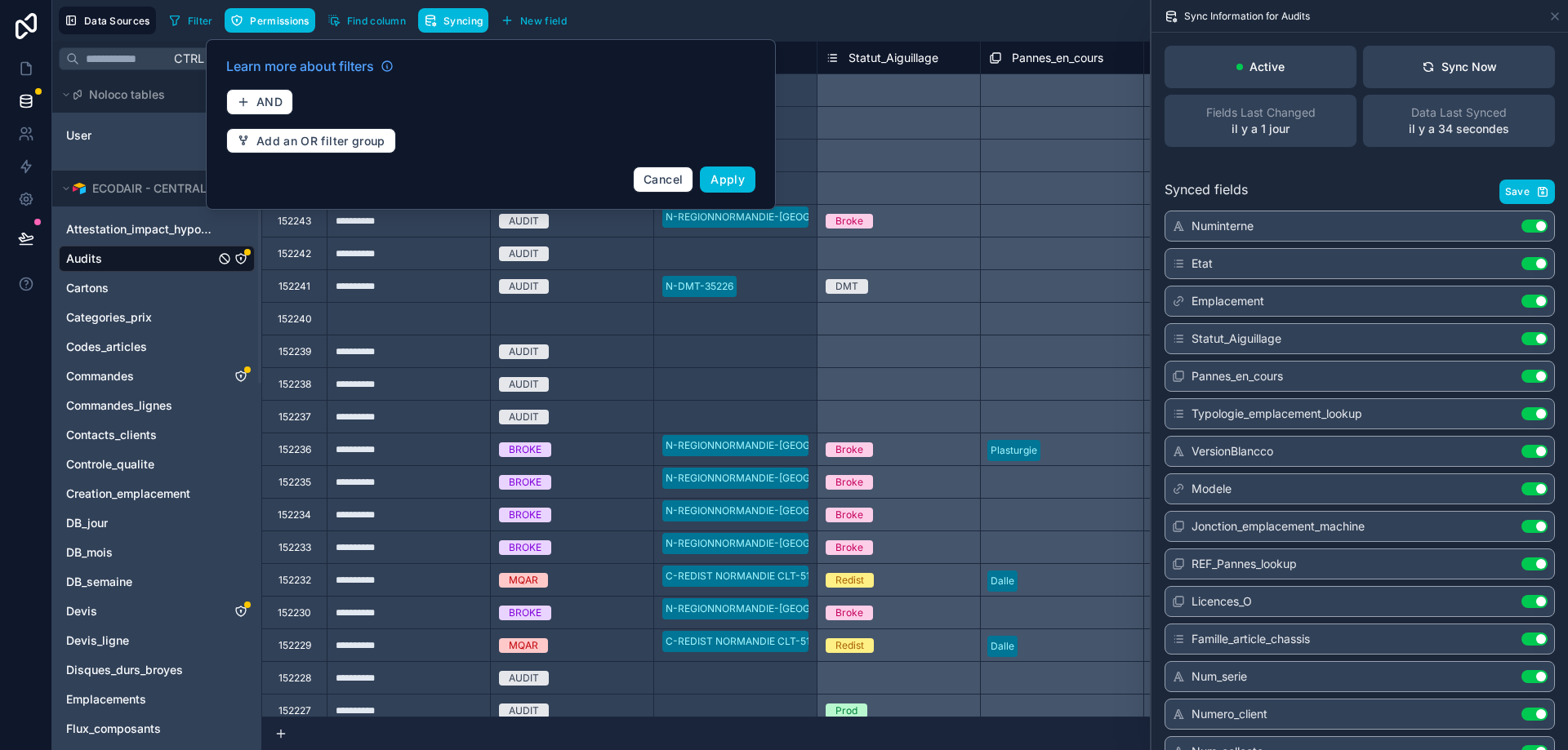
click at [1393, 157] on div "Active Sync Now Fields Last Changed il y a 1 jour Data Last Synced il y a 34 se…" at bounding box center [1360, 96] width 417 height 127
click at [1425, 73] on div "Sync Now" at bounding box center [1459, 67] width 75 height 16
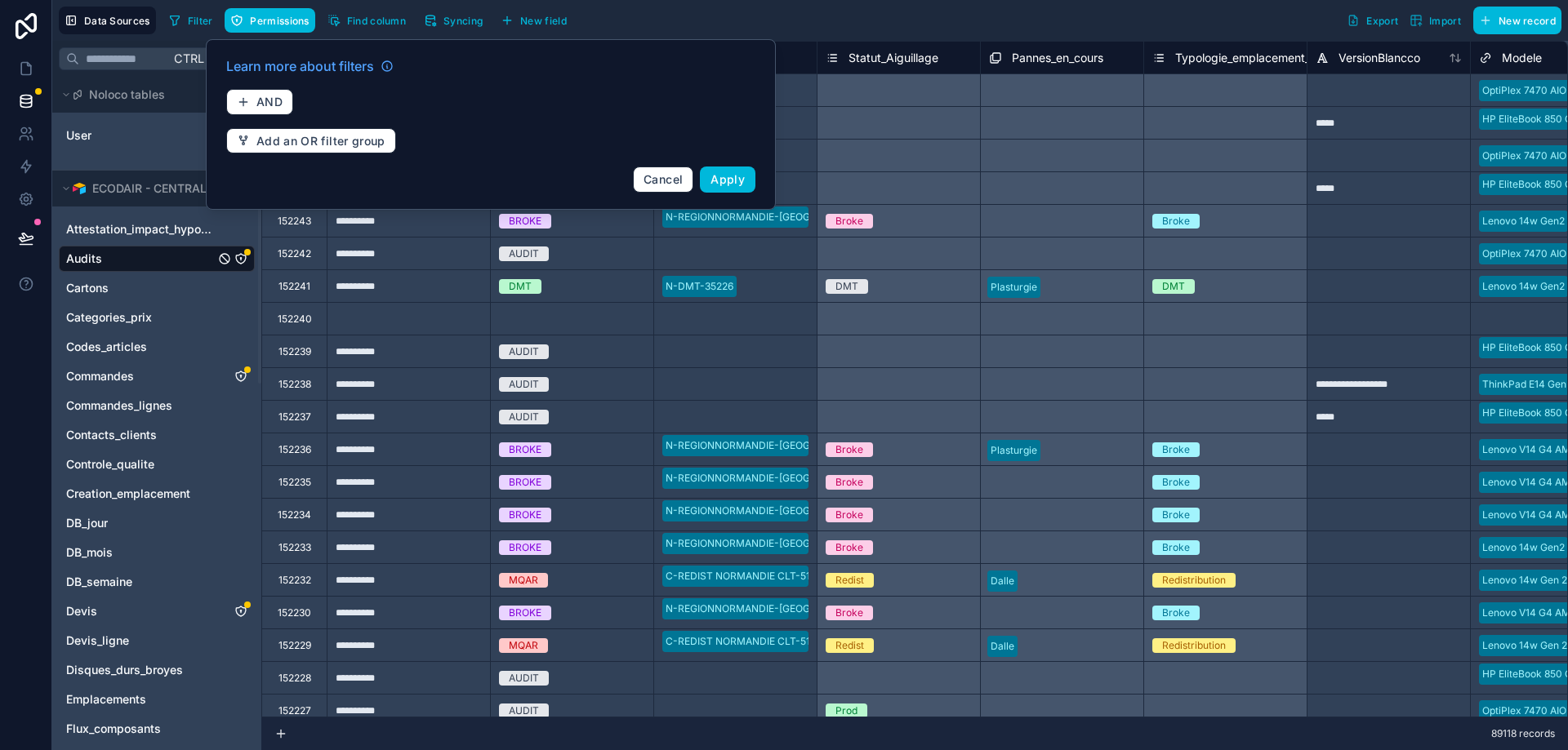
click at [461, 311] on div at bounding box center [408, 319] width 164 height 33
click at [404, 391] on div "Delete row" at bounding box center [416, 386] width 83 height 18
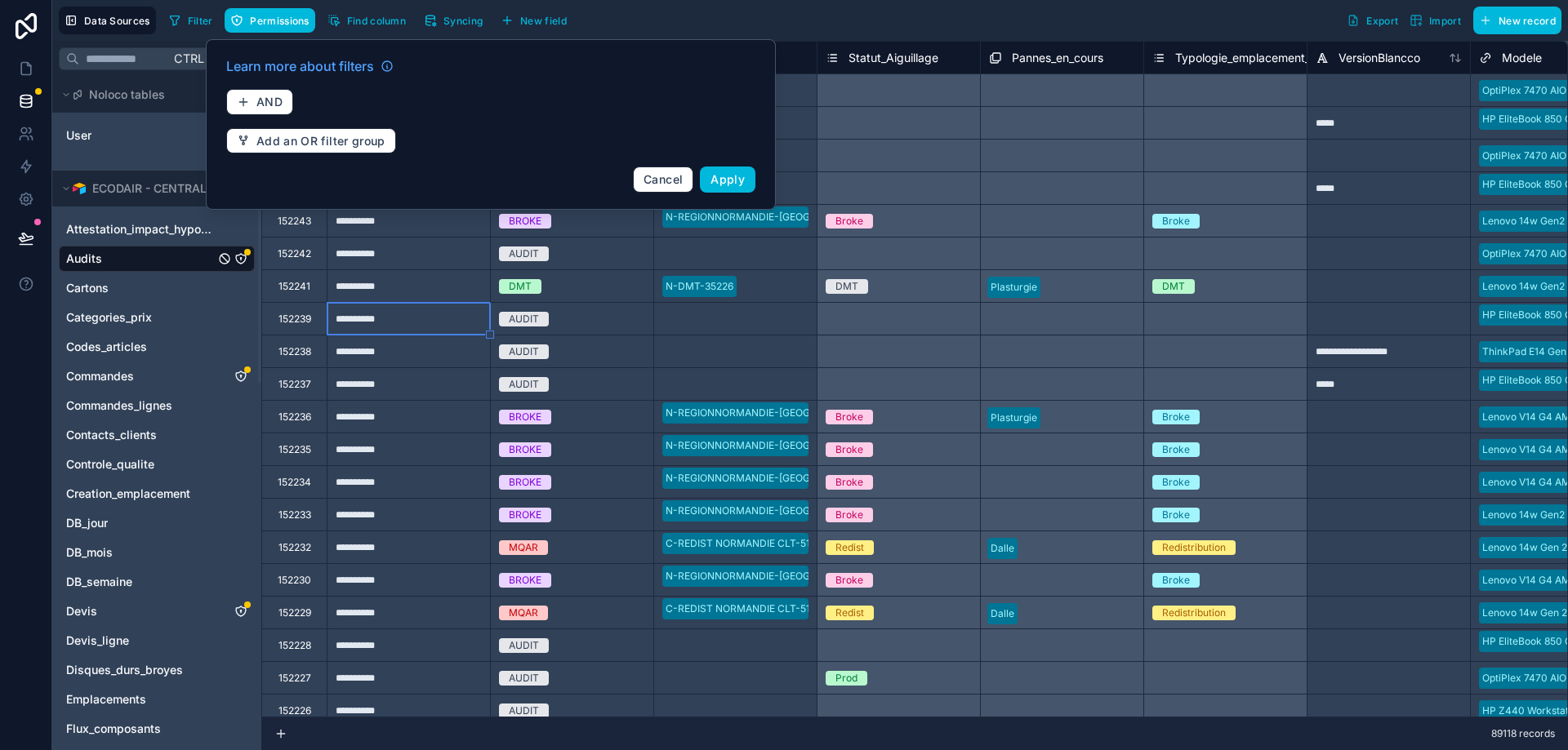
click at [639, 16] on div "Filter Permissions Find column Syncing New field Export Import New record" at bounding box center [862, 20] width 1399 height 27
click at [26, 67] on icon at bounding box center [26, 69] width 16 height 16
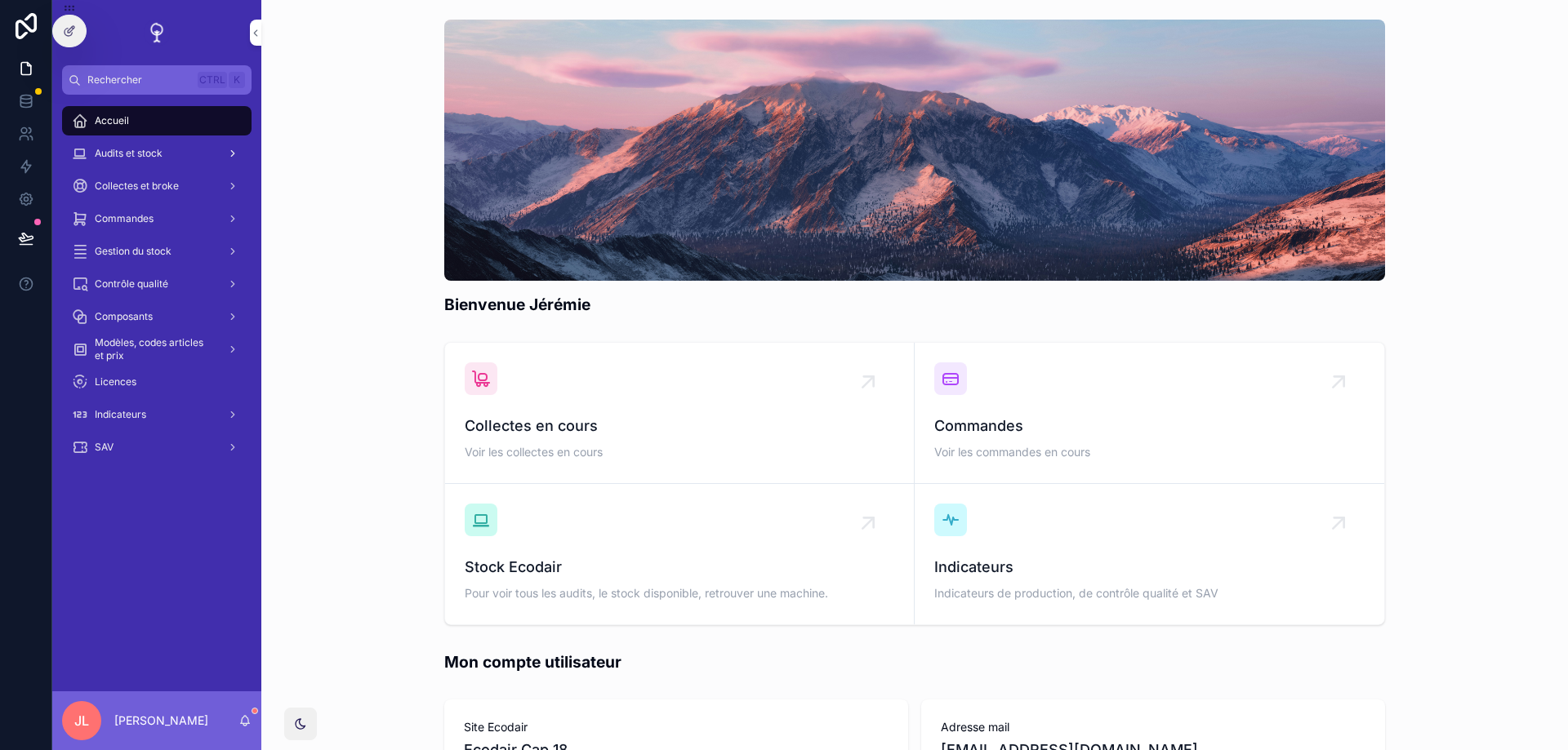
click at [142, 145] on div "Audits et stock" at bounding box center [157, 153] width 170 height 26
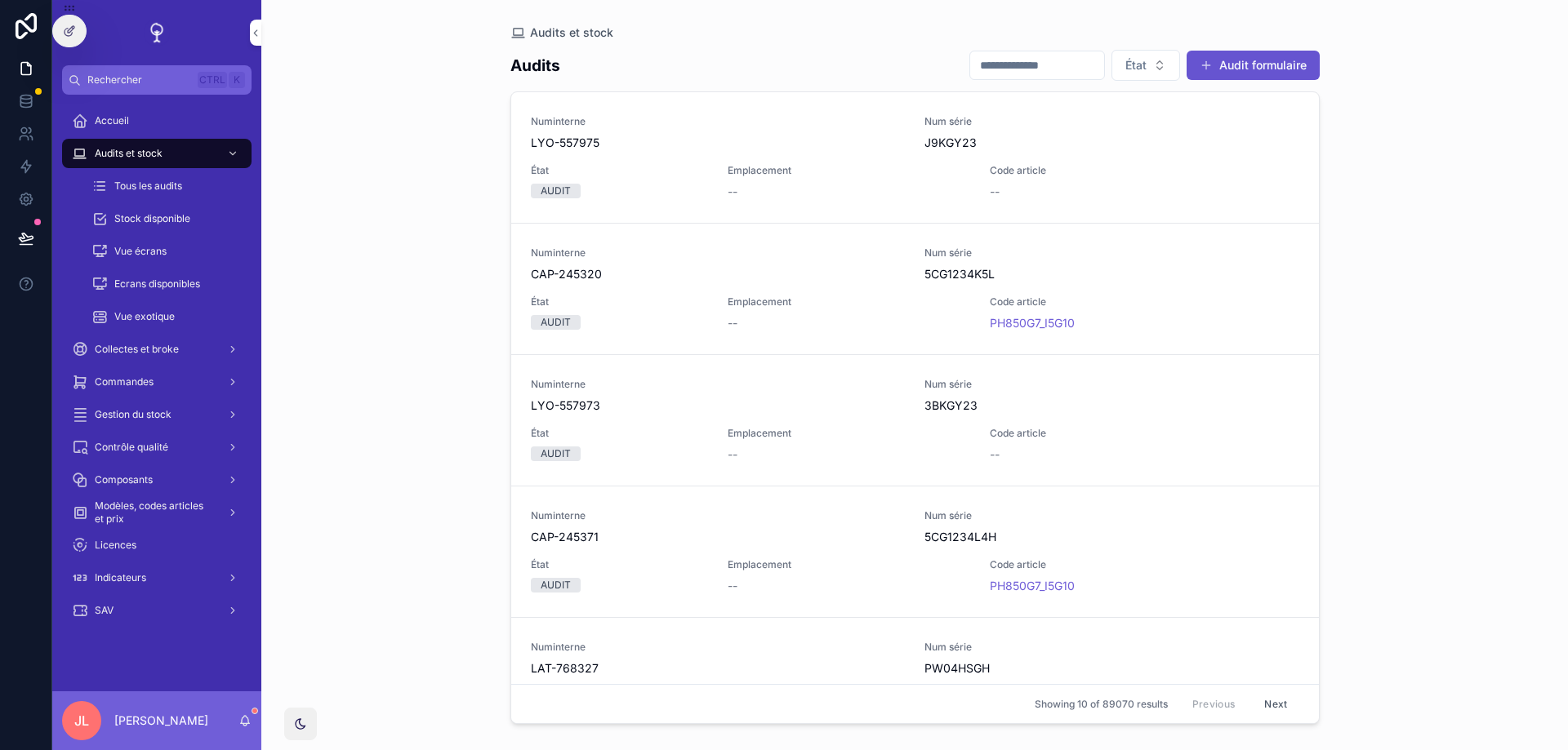
click at [980, 66] on input "scrollable content" at bounding box center [1037, 65] width 134 height 23
click at [979, 59] on input "scrollable content" at bounding box center [1037, 65] width 134 height 23
click at [970, 64] on input "scrollable content" at bounding box center [1037, 65] width 134 height 23
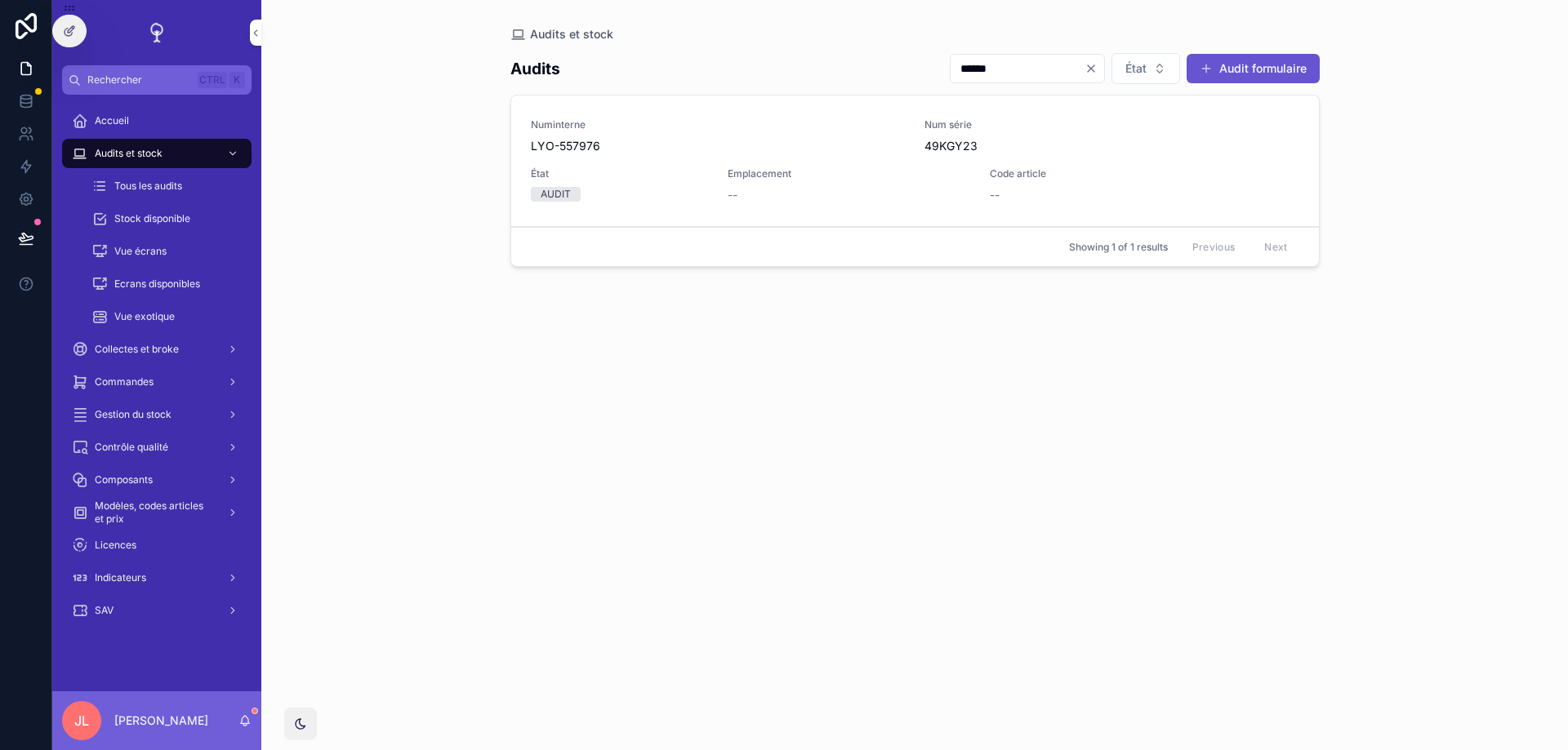
type input "******"
